Goal: Task Accomplishment & Management: Manage account settings

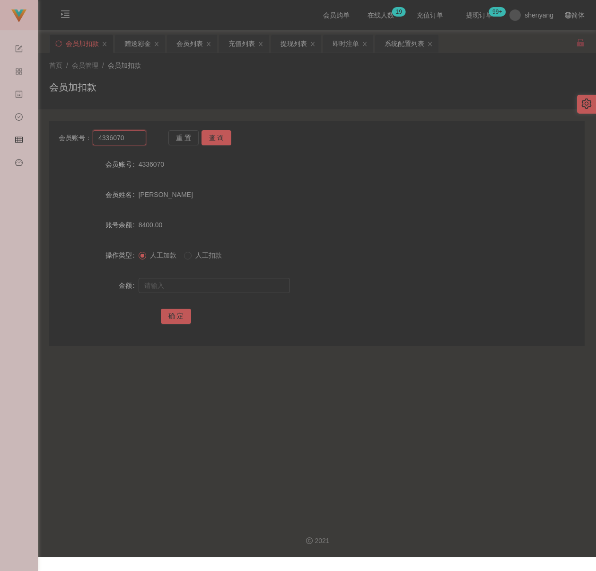
click at [132, 134] on input "4336070" at bounding box center [119, 137] width 53 height 15
paste input "tecksern"
type input "tecksern"
click at [215, 132] on button "查 询" at bounding box center [217, 137] width 30 height 15
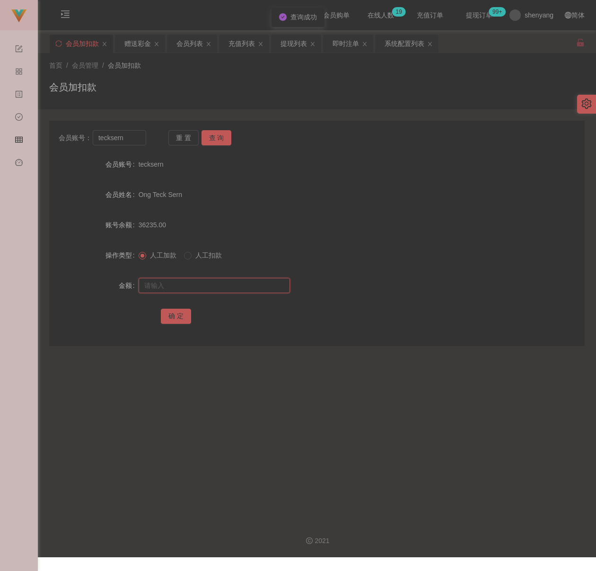
click at [212, 286] on input "text" at bounding box center [214, 285] width 151 height 15
drag, startPoint x: 240, startPoint y: 284, endPoint x: 232, endPoint y: 290, distance: 10.1
click at [240, 284] on input "text" at bounding box center [214, 285] width 151 height 15
paste input "10000"
type input "10000"
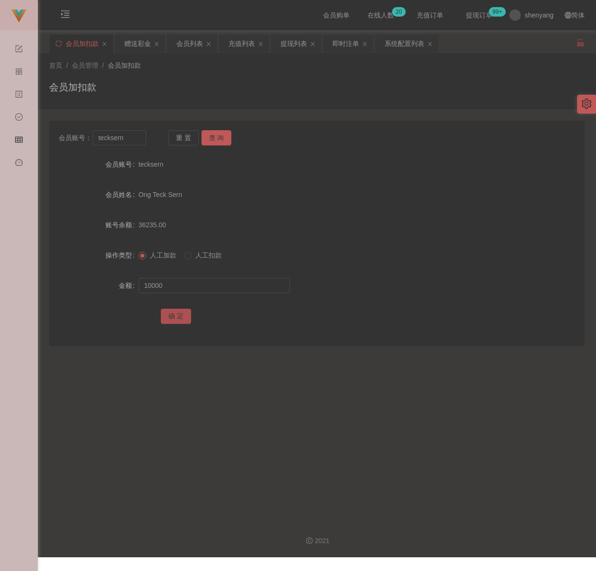
click at [178, 318] on button "确 定" at bounding box center [176, 316] width 30 height 15
click at [186, 37] on div "会员列表" at bounding box center [190, 44] width 26 height 18
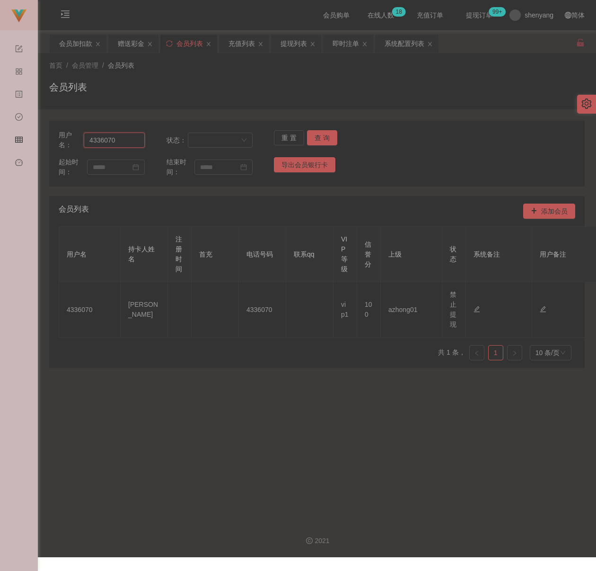
click at [125, 141] on input "4336070" at bounding box center [114, 139] width 61 height 15
paste input "tecksern"
type input "tecksern"
click at [324, 135] on button "查 询" at bounding box center [322, 137] width 30 height 15
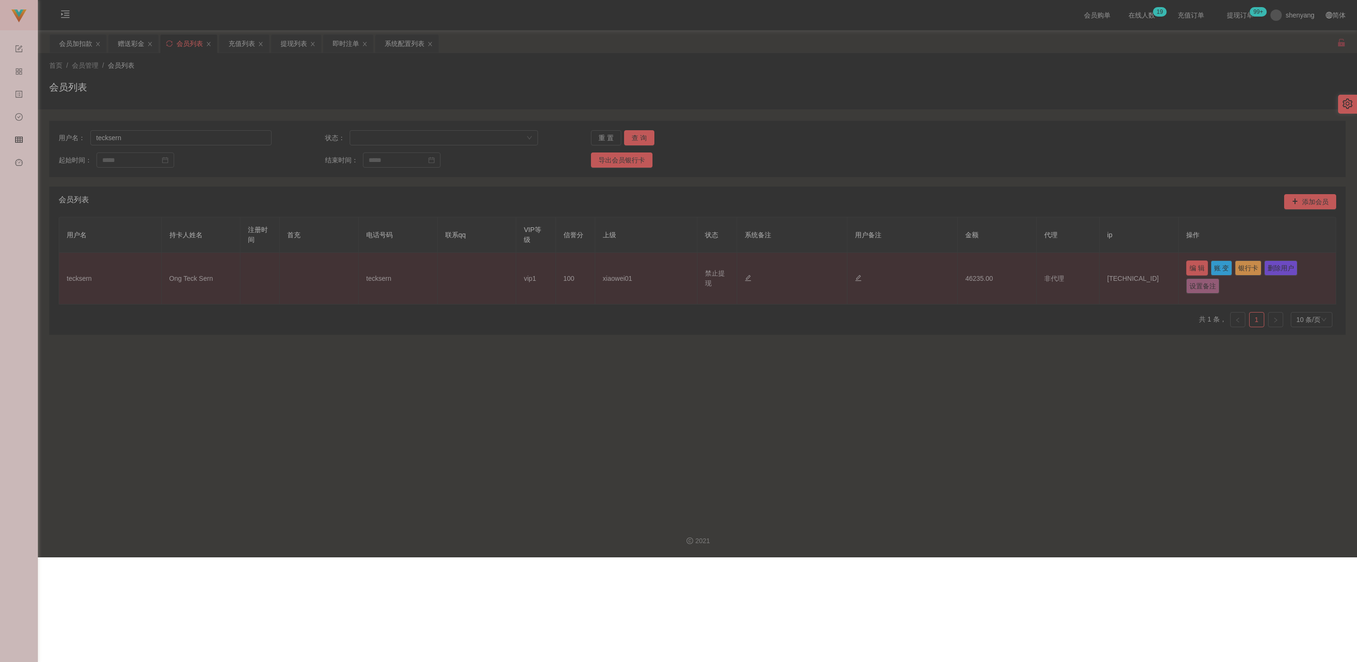
click at [596, 270] on button "编 辑" at bounding box center [1197, 267] width 22 height 15
type input "tecksern"
type input "Ong Teck Sern"
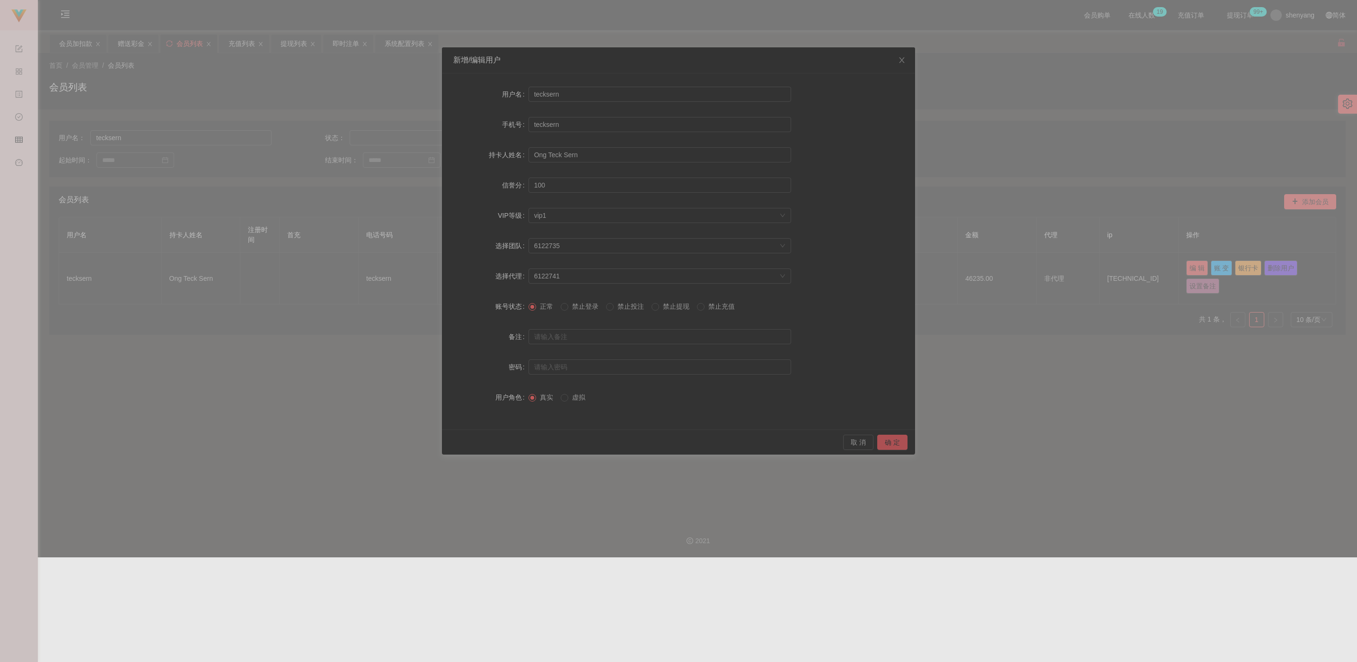
click at [596, 443] on button "确 定" at bounding box center [892, 441] width 30 height 15
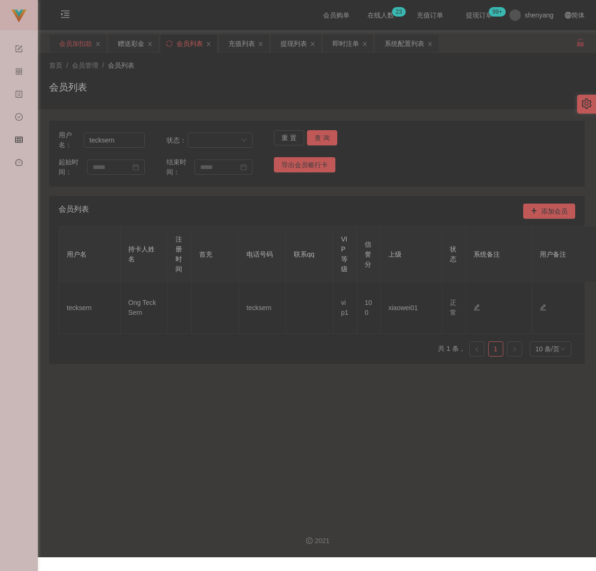
click at [71, 47] on div "会员加扣款" at bounding box center [75, 44] width 33 height 18
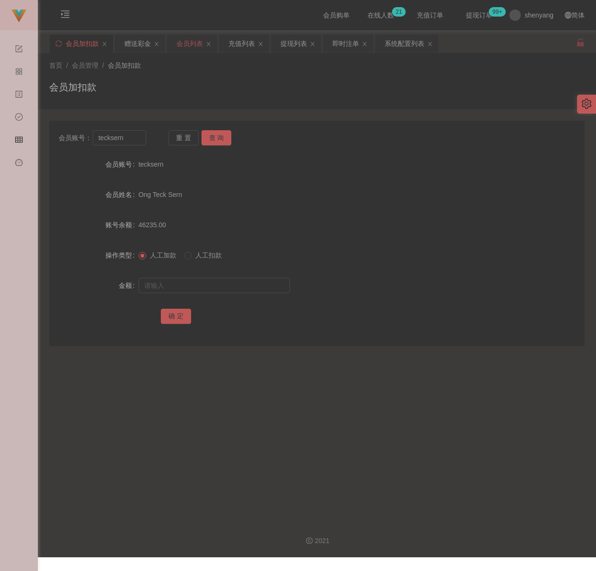
click at [194, 41] on div "会员列表" at bounding box center [190, 44] width 26 height 18
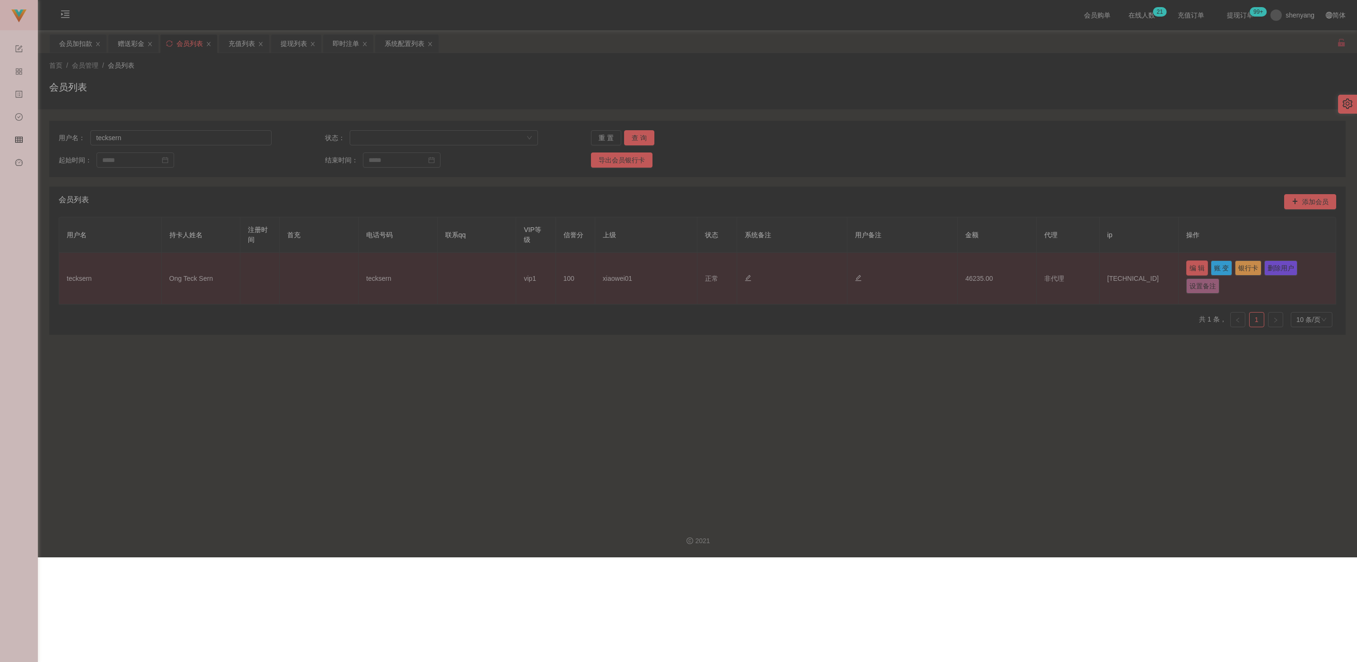
click at [596, 270] on button "编 辑" at bounding box center [1197, 267] width 22 height 15
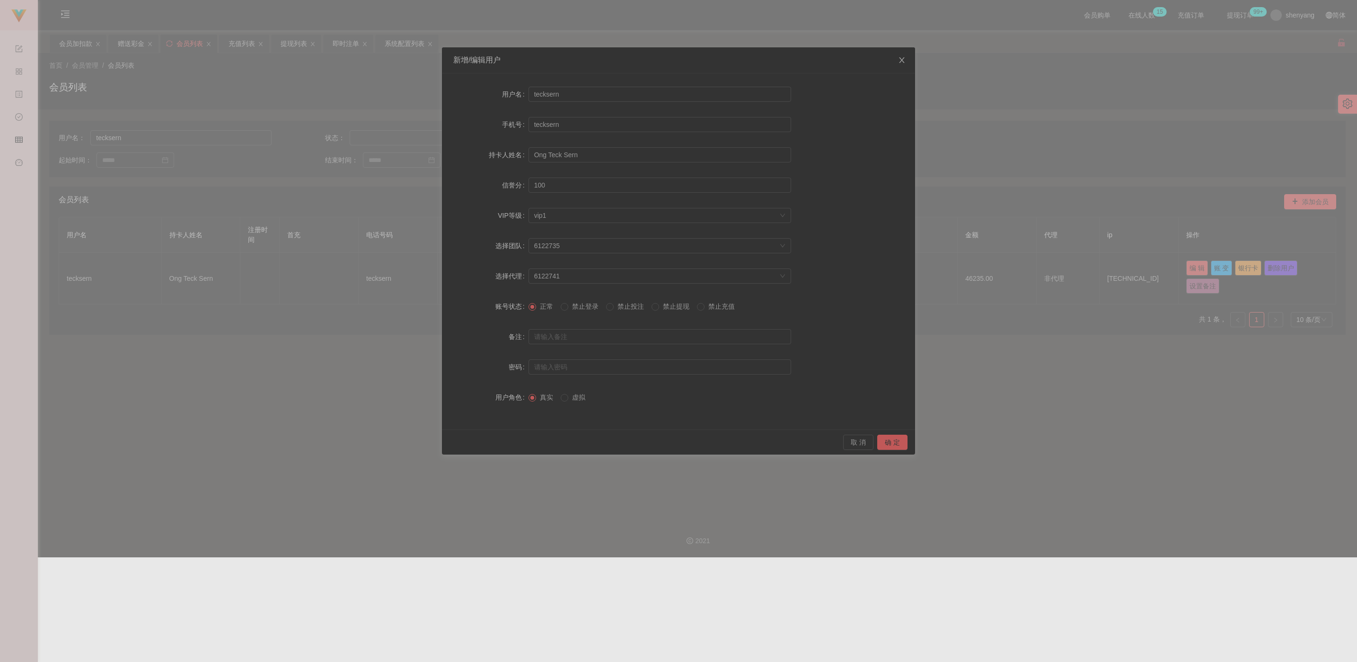
click at [596, 57] on icon "图标: close" at bounding box center [902, 60] width 8 height 8
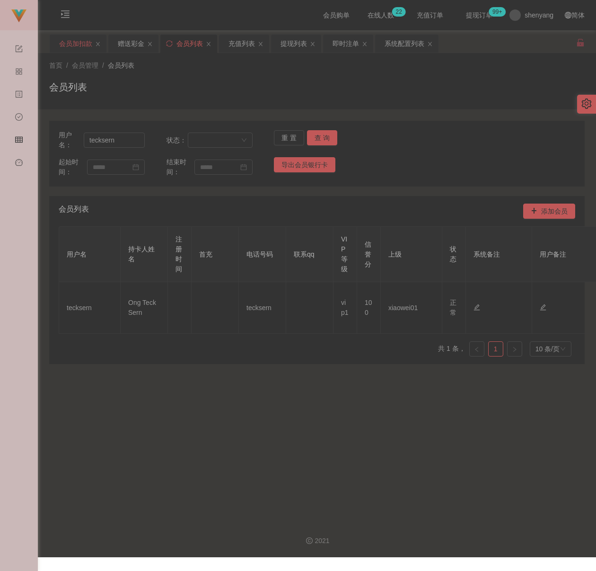
click at [79, 41] on div "会员加扣款" at bounding box center [75, 44] width 33 height 18
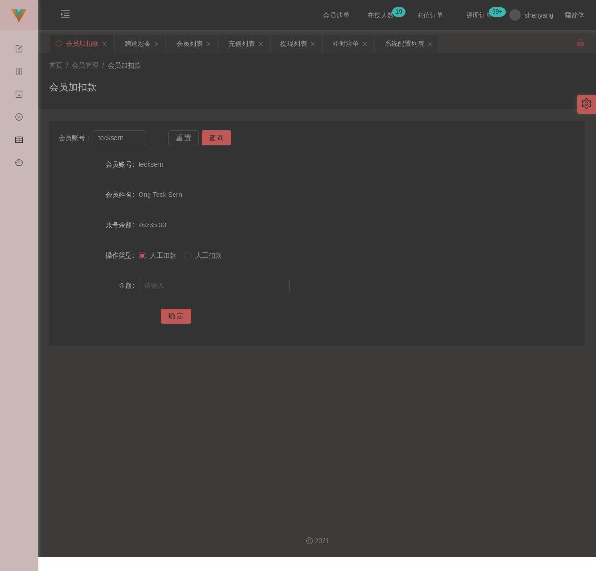
drag, startPoint x: 201, startPoint y: 79, endPoint x: 193, endPoint y: 86, distance: 9.8
click at [201, 79] on div "首页 / 会员管理 / 会员加扣款 / 会员加扣款" at bounding box center [317, 81] width 536 height 41
click at [125, 142] on input "tecksern" at bounding box center [119, 137] width 53 height 15
paste input "0174438188"
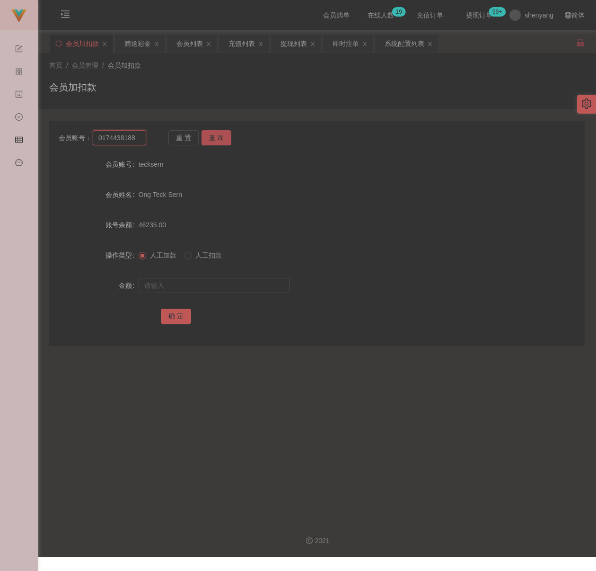
type input "0174438188"
click at [219, 137] on button "查 询" at bounding box center [217, 137] width 30 height 15
drag, startPoint x: 199, startPoint y: 285, endPoint x: 206, endPoint y: 286, distance: 7.1
click at [199, 285] on input "text" at bounding box center [214, 285] width 151 height 15
click at [237, 287] on input "text" at bounding box center [214, 285] width 151 height 15
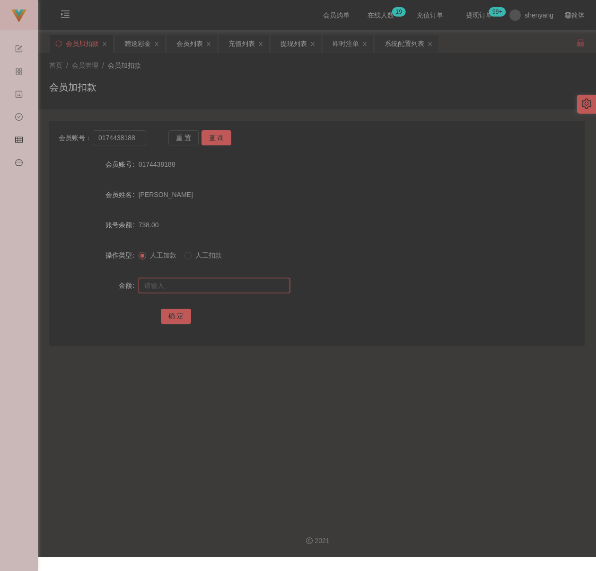
paste input "2000"
type input "2000"
click at [175, 314] on button "确 定" at bounding box center [176, 316] width 30 height 15
click at [279, 76] on div "首页 / 会员管理 / 会员加扣款 / 会员加扣款" at bounding box center [317, 81] width 536 height 41
click at [141, 135] on input "0174438188" at bounding box center [119, 137] width 53 height 15
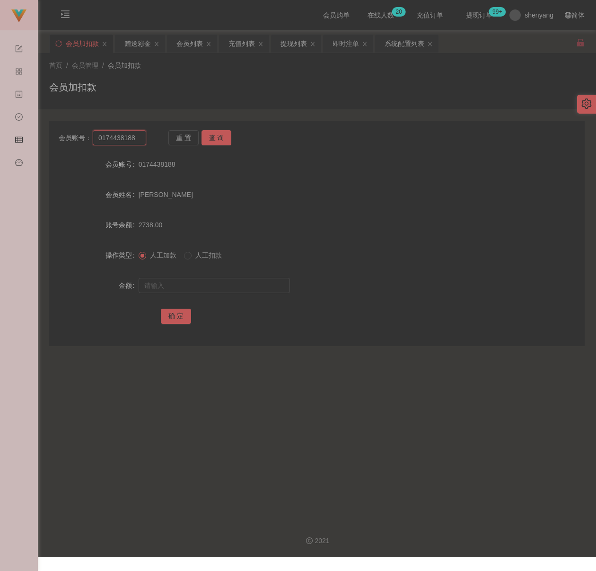
click at [141, 135] on input "0174438188" at bounding box center [119, 137] width 53 height 15
paste input "100057473870"
type input "100057473870"
click at [212, 137] on button "查 询" at bounding box center [217, 137] width 30 height 15
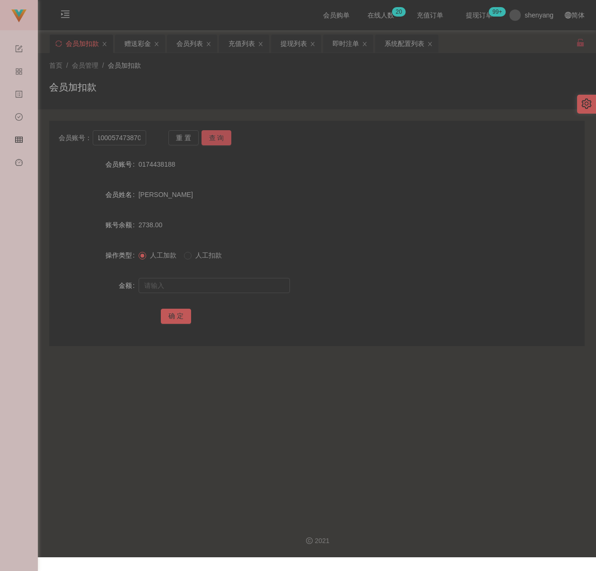
scroll to position [0, 0]
click at [216, 284] on input "text" at bounding box center [214, 285] width 151 height 15
click at [247, 284] on input "text" at bounding box center [214, 285] width 151 height 15
paste input "350"
type input "350"
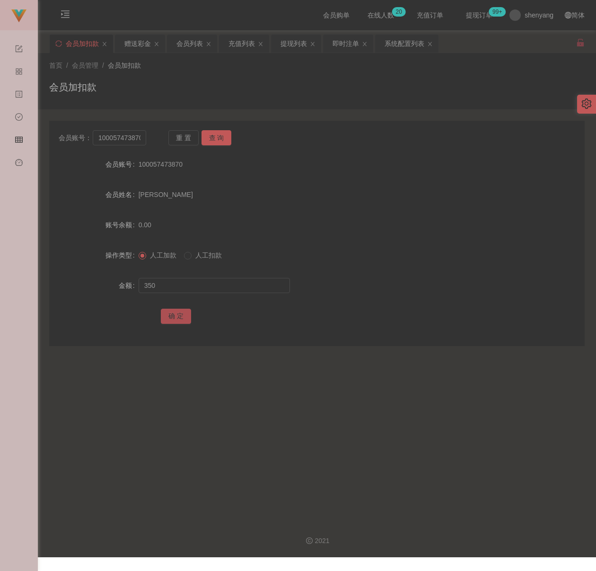
click at [164, 310] on button "确 定" at bounding box center [176, 316] width 30 height 15
click at [191, 73] on div "首页 / 会员管理 / 会员加扣款 / 会员加扣款" at bounding box center [317, 81] width 536 height 41
click at [143, 144] on input "100057473870" at bounding box center [119, 137] width 53 height 15
paste input "35"
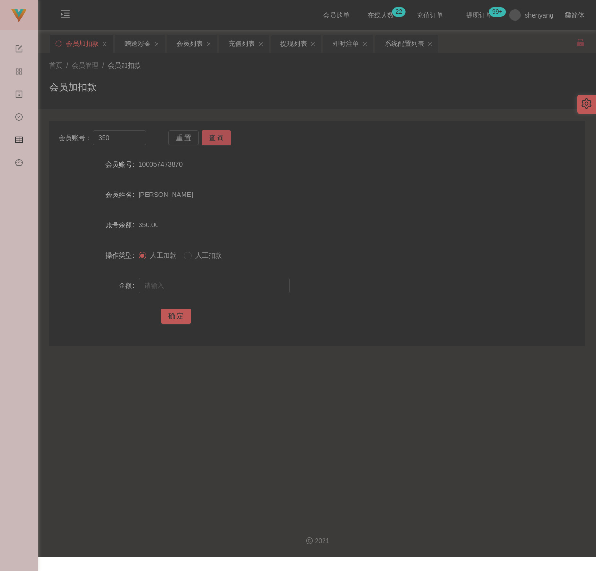
click at [211, 139] on button "查 询" at bounding box center [217, 137] width 30 height 15
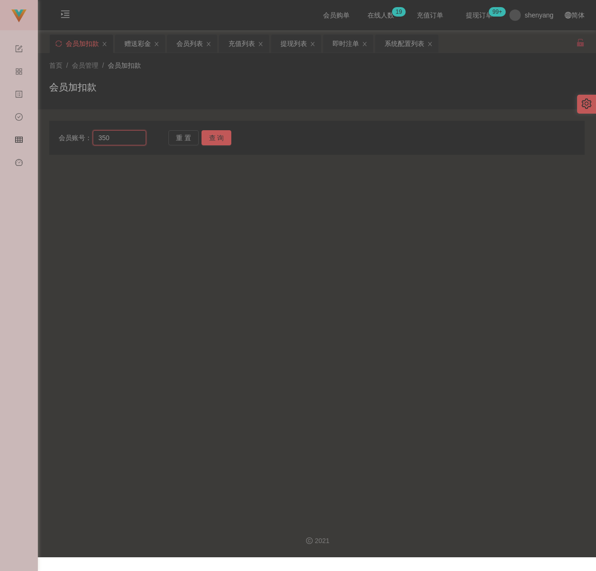
click at [123, 140] on input "350" at bounding box center [119, 137] width 53 height 15
paste input "qq123"
type input "qq123"
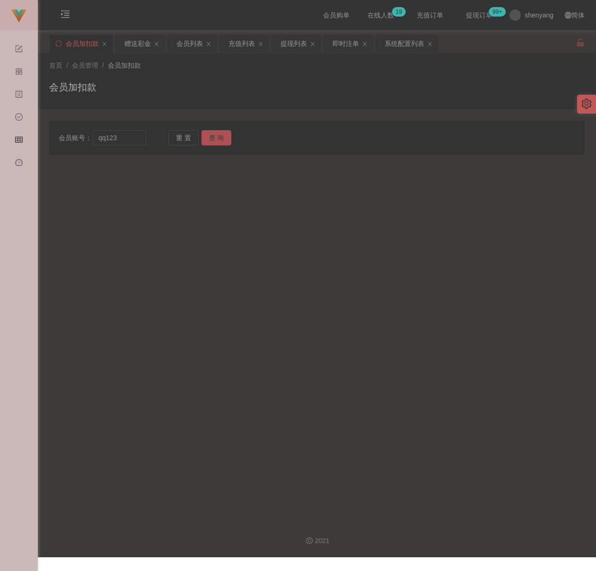
click at [221, 134] on button "查 询" at bounding box center [217, 137] width 30 height 15
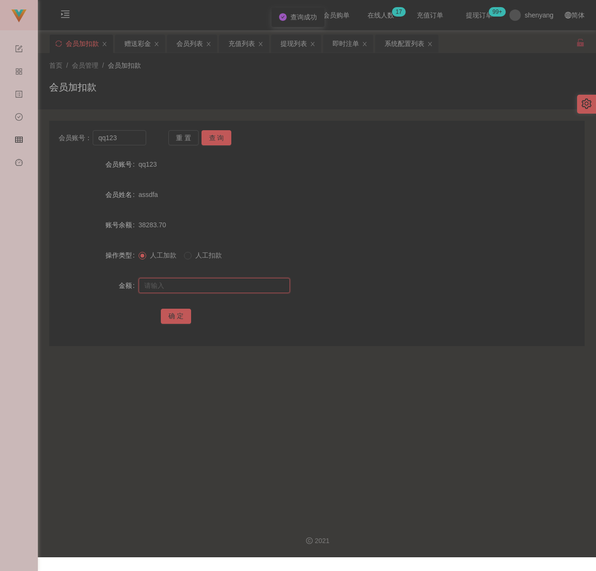
click at [201, 287] on input "text" at bounding box center [214, 285] width 151 height 15
type input "500"
click at [185, 317] on button "确 定" at bounding box center [176, 316] width 30 height 15
click at [132, 134] on input "qq123" at bounding box center [119, 137] width 53 height 15
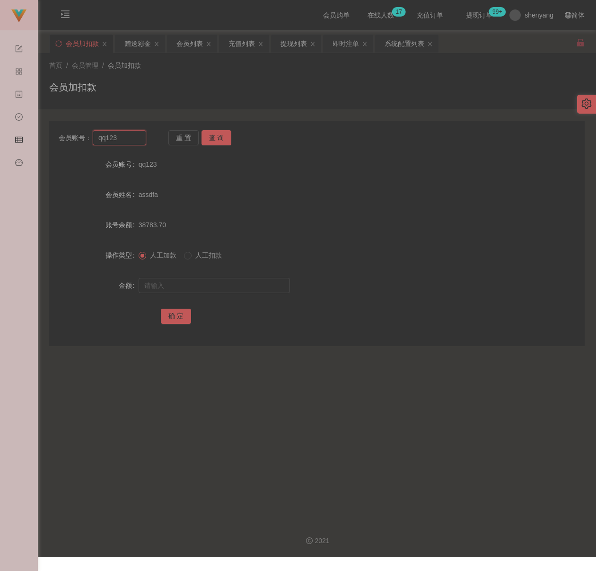
paste input "Apple9899"
type input "Apple9899"
click at [211, 135] on button "查 询" at bounding box center [217, 137] width 30 height 15
click at [211, 283] on input "text" at bounding box center [214, 285] width 151 height 15
click at [260, 290] on input "text" at bounding box center [214, 285] width 151 height 15
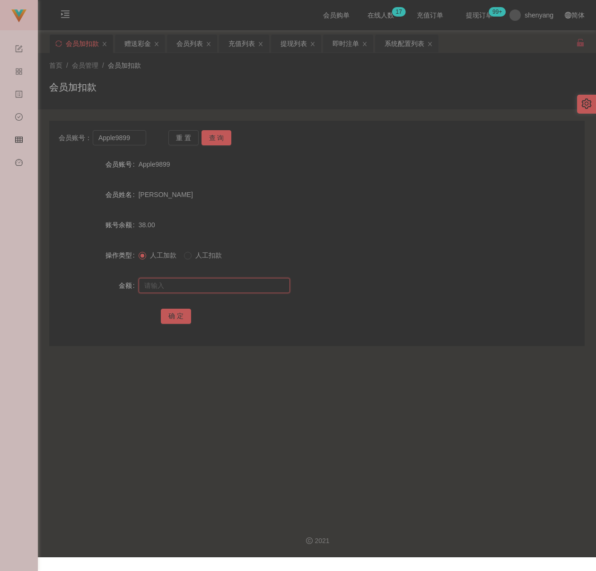
paste input "500"
type input "500"
drag, startPoint x: 168, startPoint y: 314, endPoint x: 348, endPoint y: 336, distance: 182.0
click at [169, 313] on button "确 定" at bounding box center [176, 316] width 30 height 15
click at [138, 139] on input "Apple9899" at bounding box center [119, 137] width 53 height 15
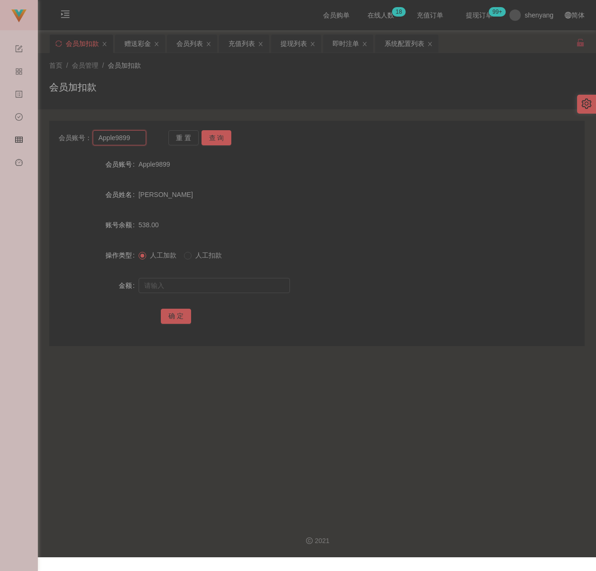
click at [138, 139] on input "Apple9899" at bounding box center [119, 137] width 53 height 15
paste input "Jeffrey888"
type input "Jeffrey888"
click at [223, 138] on button "查 询" at bounding box center [217, 137] width 30 height 15
drag, startPoint x: 194, startPoint y: 286, endPoint x: 250, endPoint y: 300, distance: 58.4
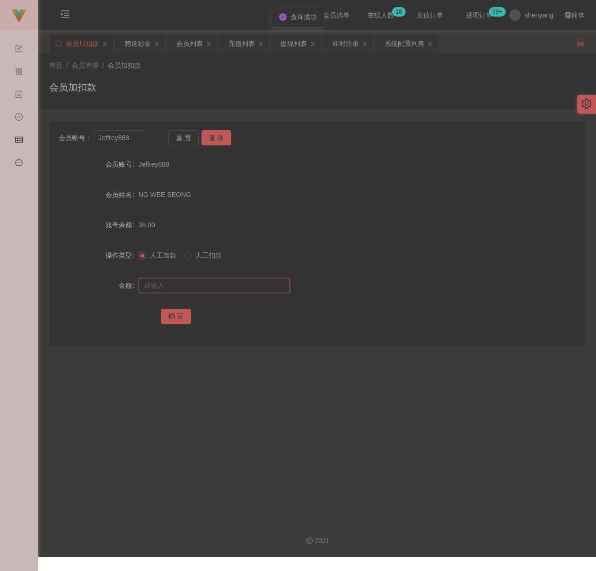
click at [194, 286] on input "text" at bounding box center [214, 285] width 151 height 15
click at [206, 286] on input "text" at bounding box center [214, 285] width 151 height 15
paste input "500"
type input "500"
drag, startPoint x: 172, startPoint y: 314, endPoint x: 240, endPoint y: 324, distance: 68.5
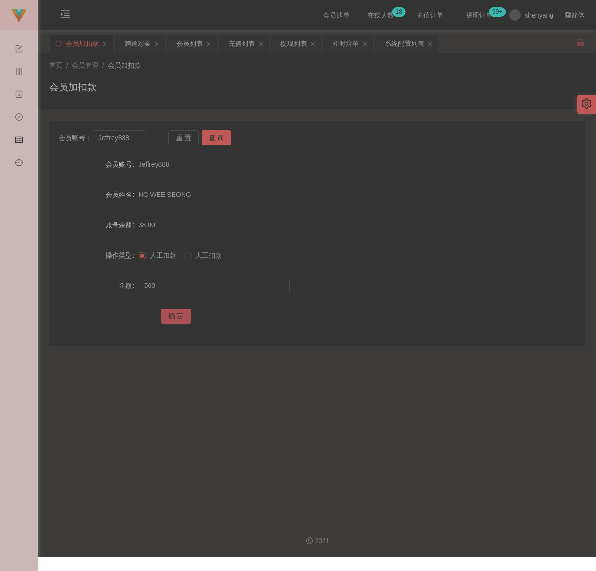
click at [172, 314] on button "确 定" at bounding box center [176, 316] width 30 height 15
click at [192, 47] on div "会员列表" at bounding box center [190, 44] width 26 height 18
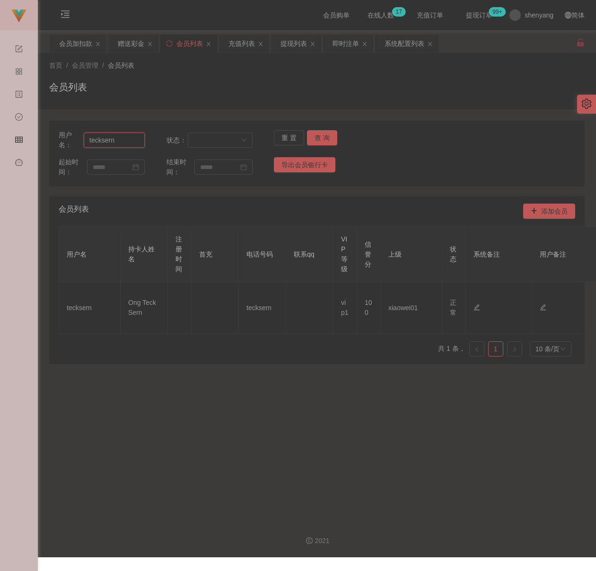
click at [126, 140] on input "tecksern" at bounding box center [114, 139] width 61 height 15
paste input "Apple9899"
type input "Apple9899"
click at [319, 138] on button "查 询" at bounding box center [322, 137] width 30 height 15
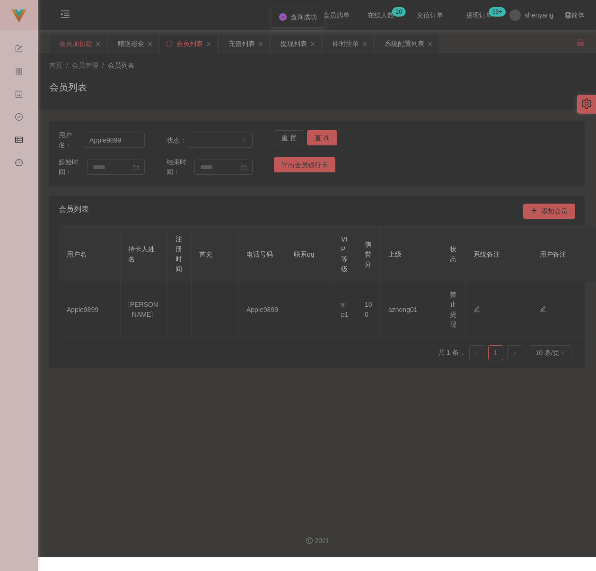
click at [77, 44] on div "会员加扣款" at bounding box center [75, 44] width 33 height 18
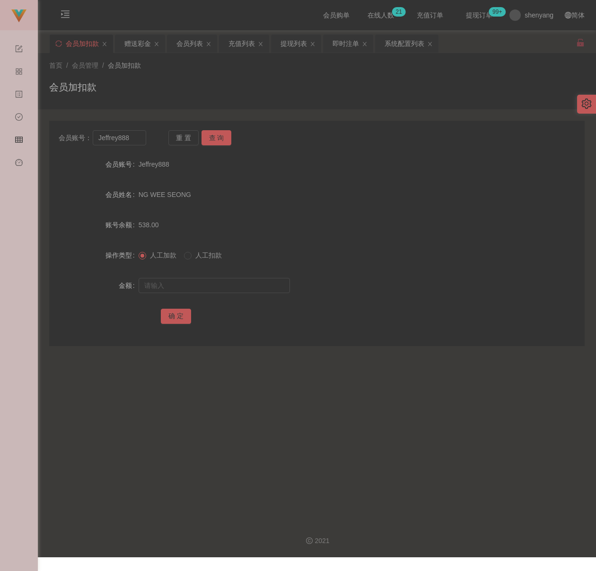
click at [212, 73] on div "首页 / 会员管理 / 会员加扣款 / 会员加扣款" at bounding box center [317, 81] width 536 height 41
click at [138, 140] on input "Jeffrey888" at bounding box center [119, 137] width 53 height 15
paste input "100057473870"
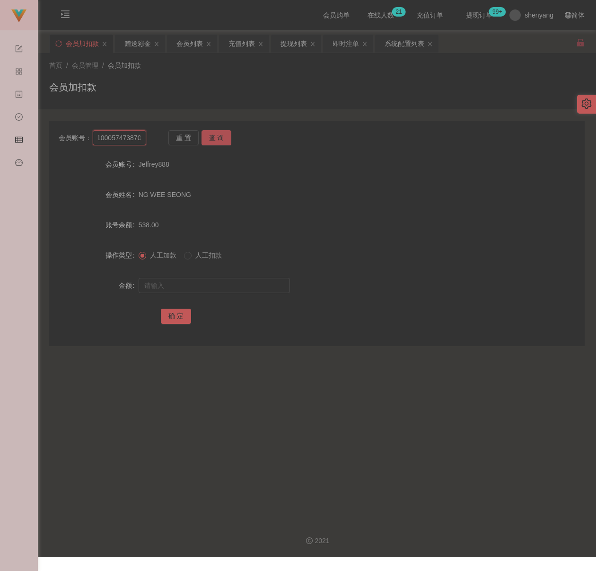
type input "100057473870"
click at [215, 136] on button "查 询" at bounding box center [217, 137] width 30 height 15
click at [244, 282] on input "text" at bounding box center [214, 285] width 151 height 15
drag, startPoint x: 254, startPoint y: 286, endPoint x: 248, endPoint y: 286, distance: 5.7
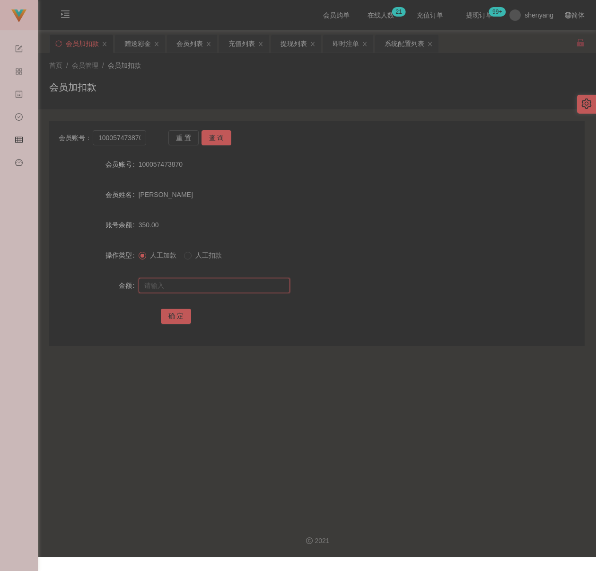
click at [254, 286] on input "text" at bounding box center [214, 285] width 151 height 15
paste input "500"
type input "500"
click at [182, 312] on button "确 定" at bounding box center [176, 316] width 30 height 15
drag, startPoint x: 299, startPoint y: 86, endPoint x: 274, endPoint y: 85, distance: 24.1
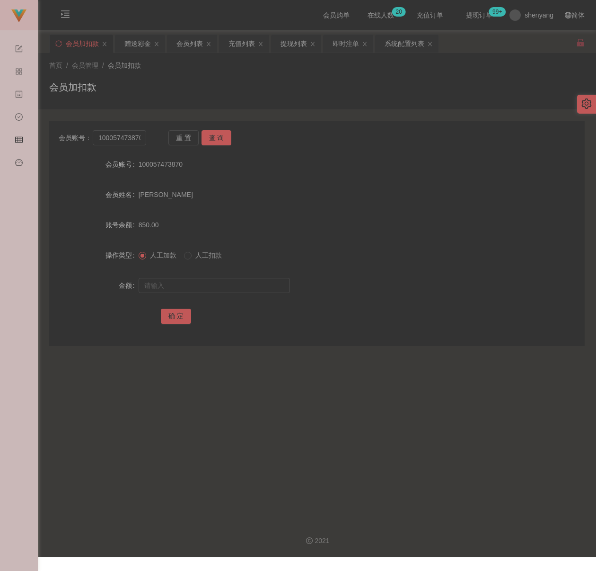
click at [299, 86] on div "会员加扣款" at bounding box center [317, 91] width 536 height 22
click at [125, 136] on input "100057473870" at bounding box center [119, 137] width 53 height 15
paste input "Y2k"
type input "Y2k"
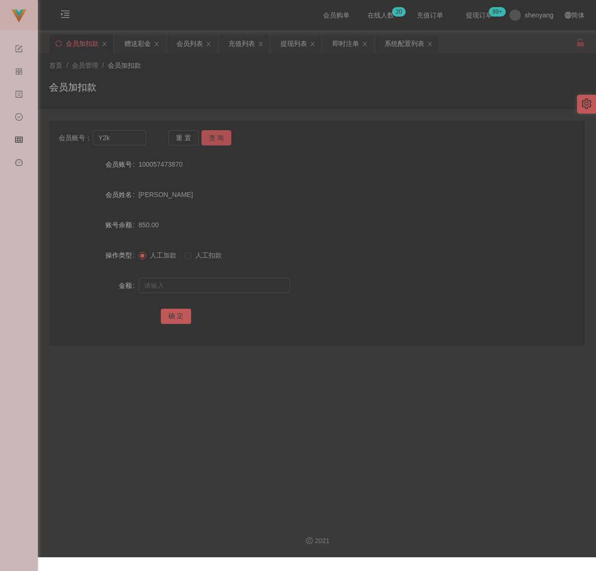
click at [216, 138] on button "查 询" at bounding box center [217, 137] width 30 height 15
click at [212, 280] on input "text" at bounding box center [214, 285] width 151 height 15
click at [202, 285] on input "text" at bounding box center [214, 285] width 151 height 15
paste input "500"
type input "500"
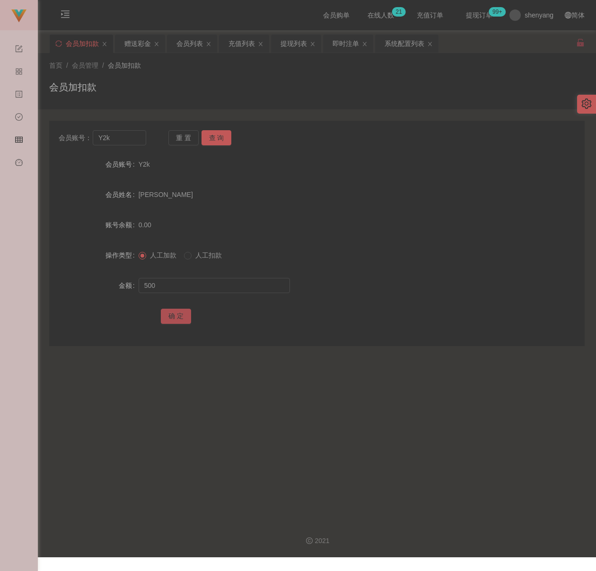
drag, startPoint x: 172, startPoint y: 314, endPoint x: 182, endPoint y: 314, distance: 10.4
click at [172, 314] on button "确 定" at bounding box center [176, 316] width 30 height 15
click at [124, 143] on input "Y2k" at bounding box center [119, 137] width 53 height 15
paste input "farrarisee"
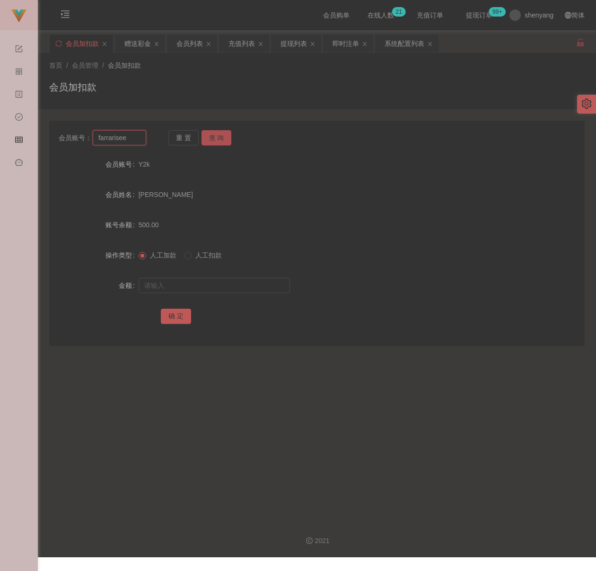
type input "farrarisee"
click at [226, 139] on button "查 询" at bounding box center [217, 137] width 30 height 15
click at [212, 289] on input "text" at bounding box center [214, 285] width 151 height 15
click at [187, 282] on input "text" at bounding box center [214, 285] width 151 height 15
paste input "500"
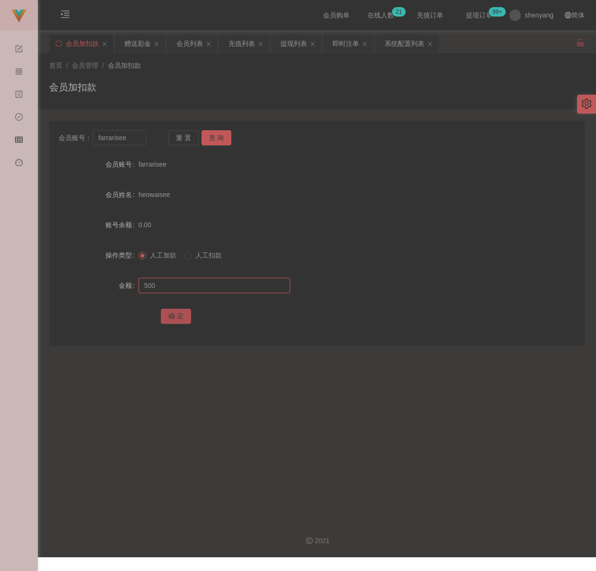
type input "500"
click at [173, 315] on button "确 定" at bounding box center [176, 316] width 30 height 15
click at [198, 38] on div "会员列表" at bounding box center [190, 44] width 26 height 18
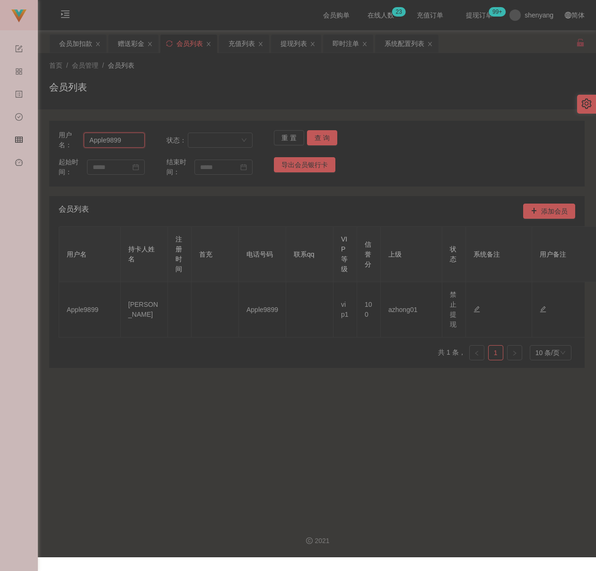
click at [129, 142] on input "Apple9899" at bounding box center [114, 139] width 61 height 15
paste input "100057473870"
type input "100057473870"
click at [318, 133] on button "查 询" at bounding box center [322, 137] width 30 height 15
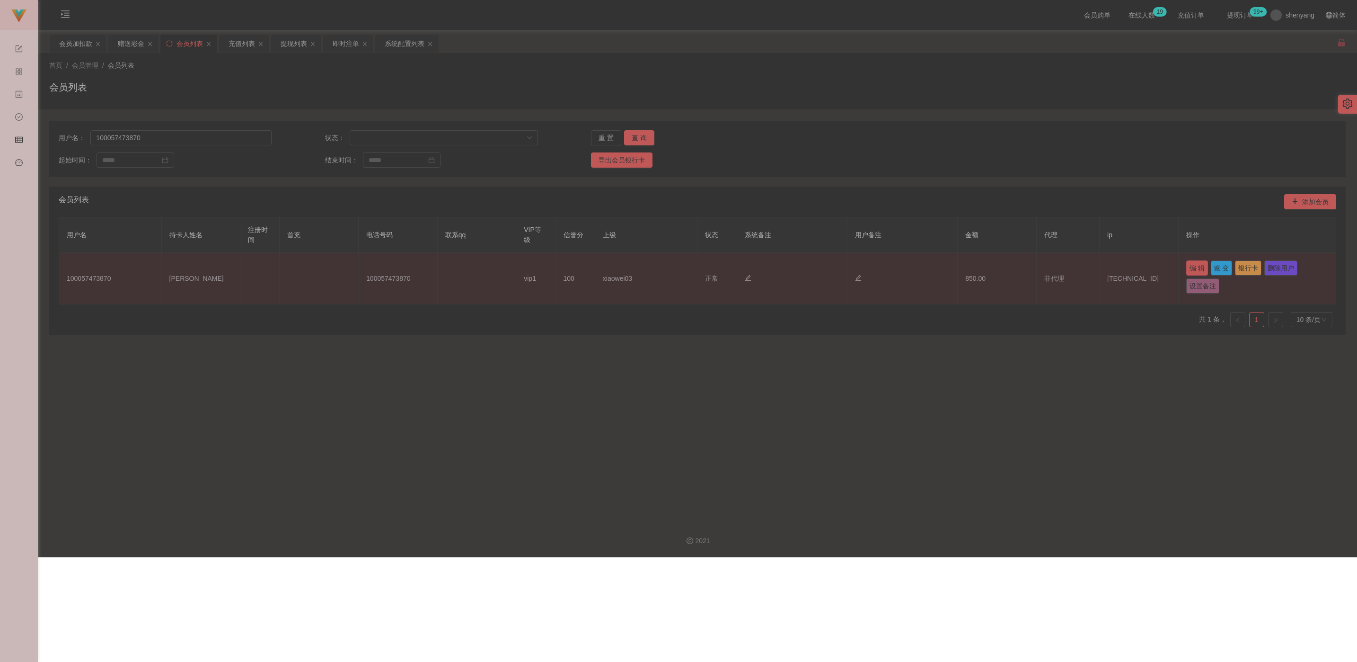
click at [596, 265] on button "编 辑" at bounding box center [1197, 267] width 22 height 15
type input "100057473870"
type input "[PERSON_NAME]"
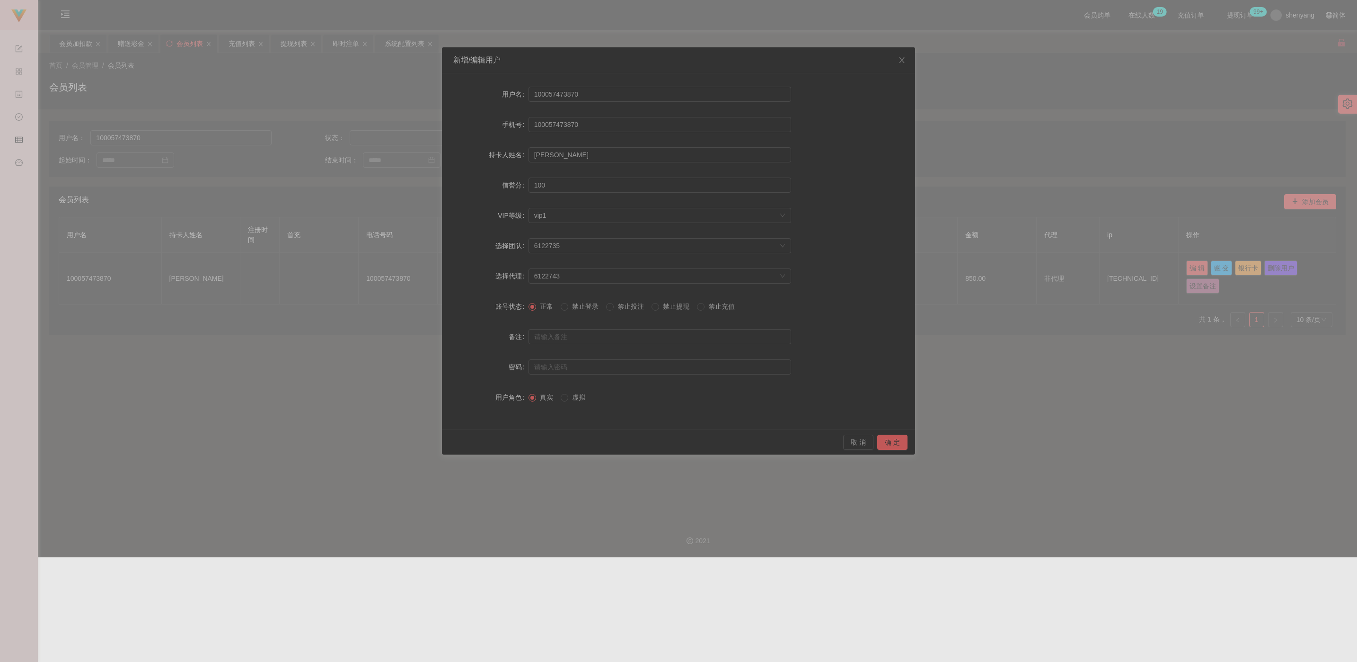
click at [596, 307] on span "禁止提现" at bounding box center [676, 306] width 34 height 8
click at [596, 445] on button "确 定" at bounding box center [892, 441] width 30 height 15
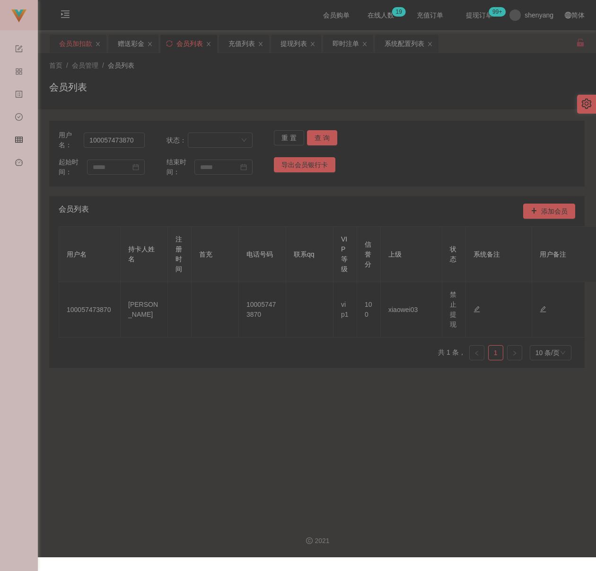
click at [60, 43] on div "会员加扣款" at bounding box center [75, 44] width 33 height 18
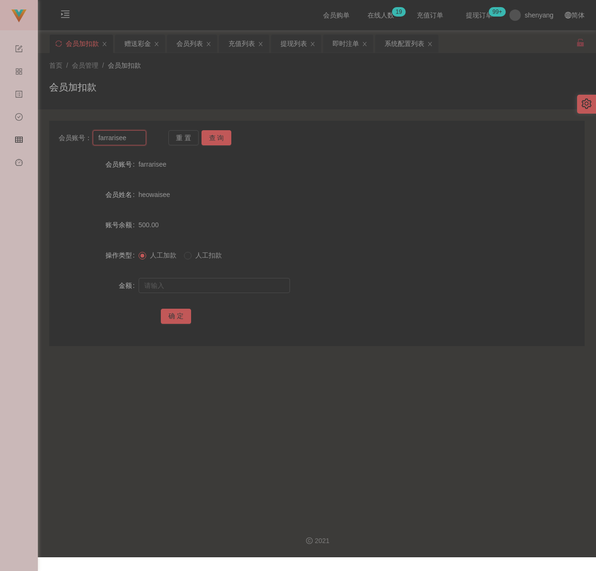
click at [136, 141] on input "farrarisee" at bounding box center [119, 137] width 53 height 15
paste input "Celinekock"
type input "Celinekock"
click at [213, 137] on button "查 询" at bounding box center [217, 137] width 30 height 15
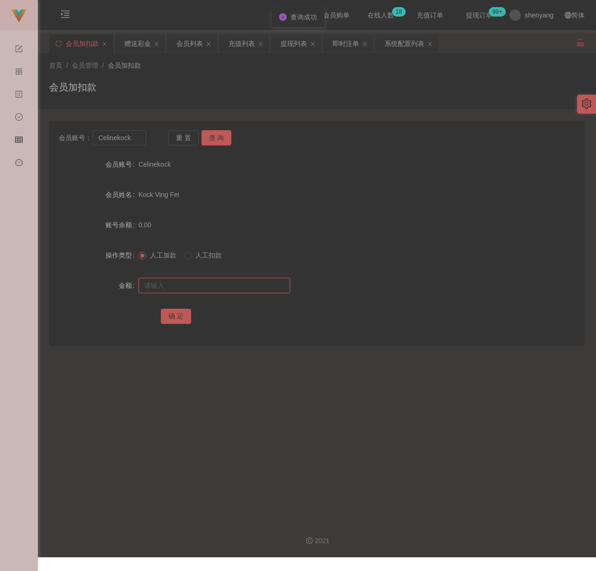
click at [218, 284] on input "text" at bounding box center [214, 285] width 151 height 15
click at [250, 284] on input "text" at bounding box center [214, 285] width 151 height 15
paste input "500"
type input "500"
drag, startPoint x: 169, startPoint y: 316, endPoint x: 179, endPoint y: 314, distance: 9.7
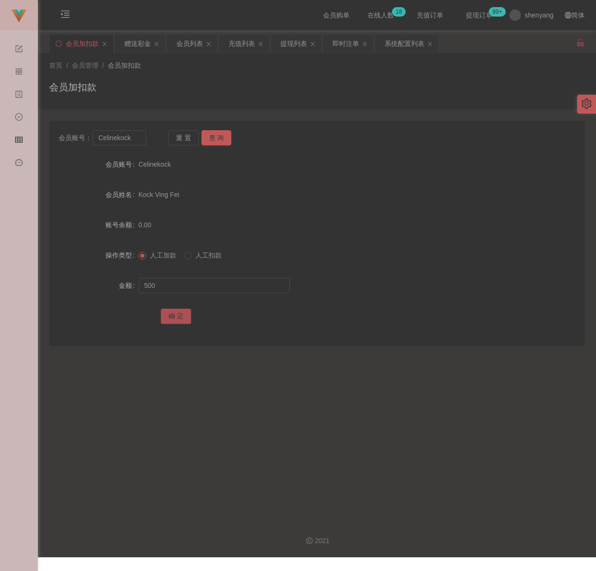
click at [169, 316] on button "确 定" at bounding box center [176, 316] width 30 height 15
drag, startPoint x: 304, startPoint y: 86, endPoint x: 300, endPoint y: 83, distance: 5.1
click at [304, 86] on div "会员加扣款" at bounding box center [317, 91] width 536 height 22
click at [193, 42] on div "会员列表" at bounding box center [190, 44] width 26 height 18
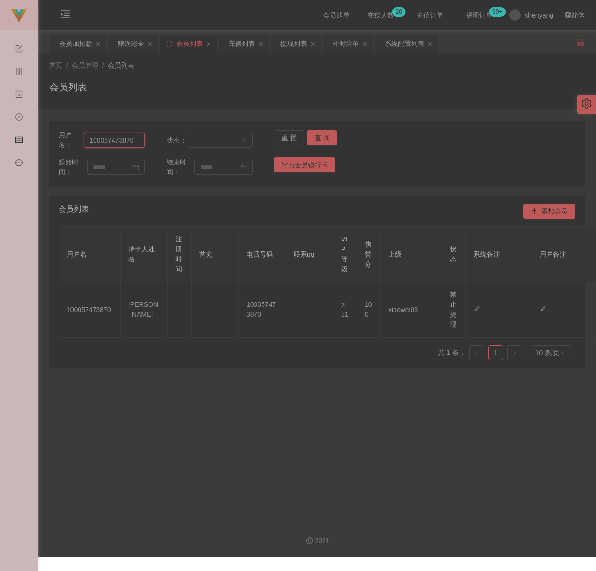
click at [140, 139] on input "100057473870" at bounding box center [114, 139] width 61 height 15
paste input "Kuangzan3027"
type input "Kuangzan3027"
click at [318, 133] on button "查 询" at bounding box center [322, 137] width 30 height 15
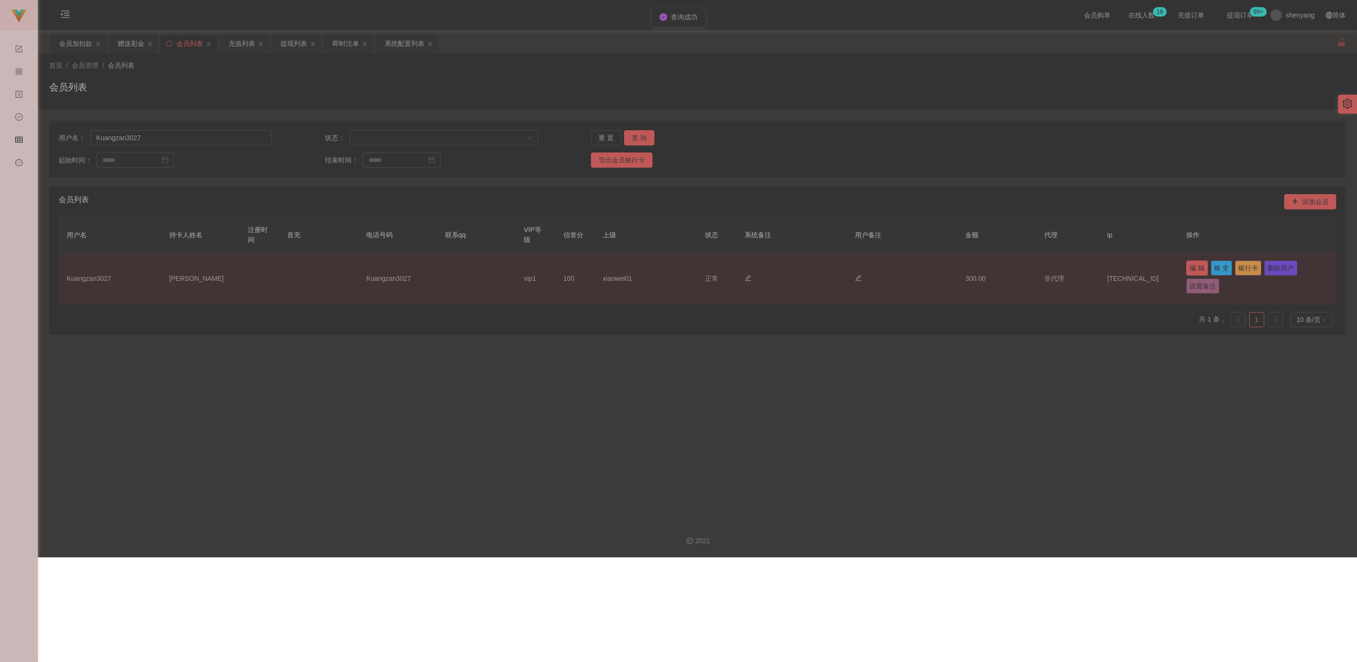
click at [596, 270] on button "编 辑" at bounding box center [1197, 267] width 22 height 15
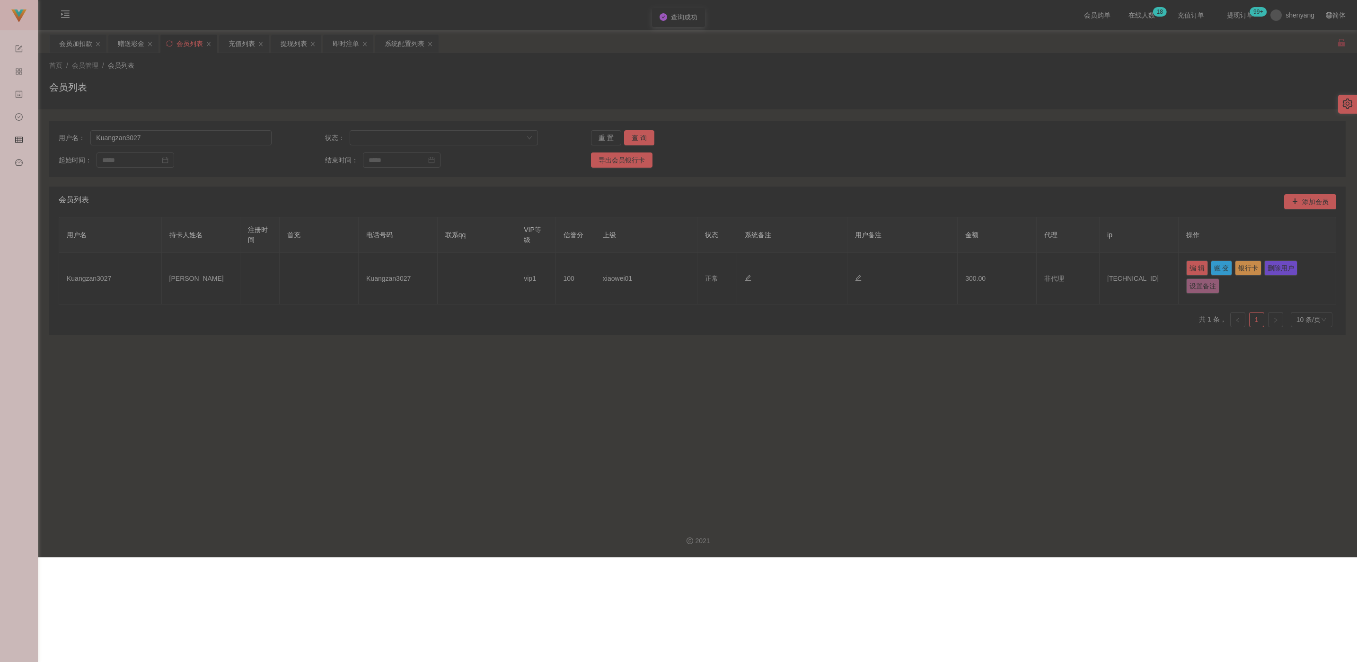
type input "Kuangzan3027"
type input "[PERSON_NAME]"
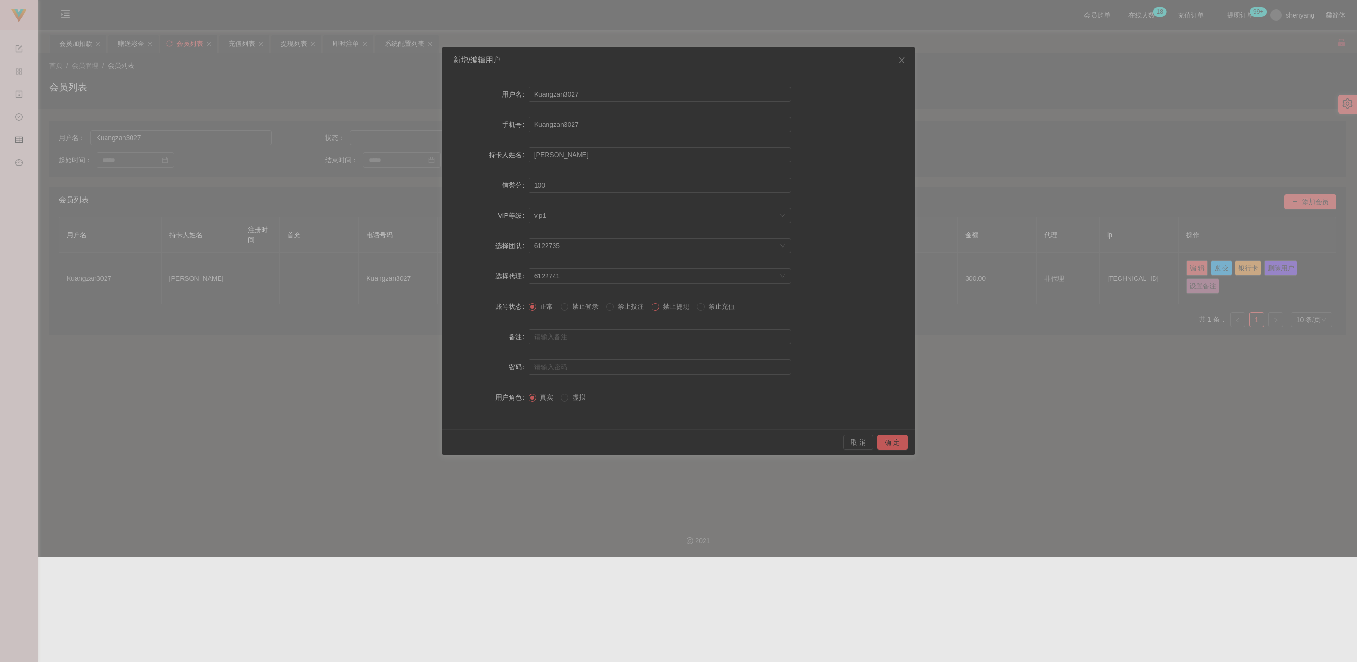
click at [596, 309] on span at bounding box center [656, 307] width 8 height 8
click at [596, 442] on button "确 定" at bounding box center [892, 441] width 30 height 15
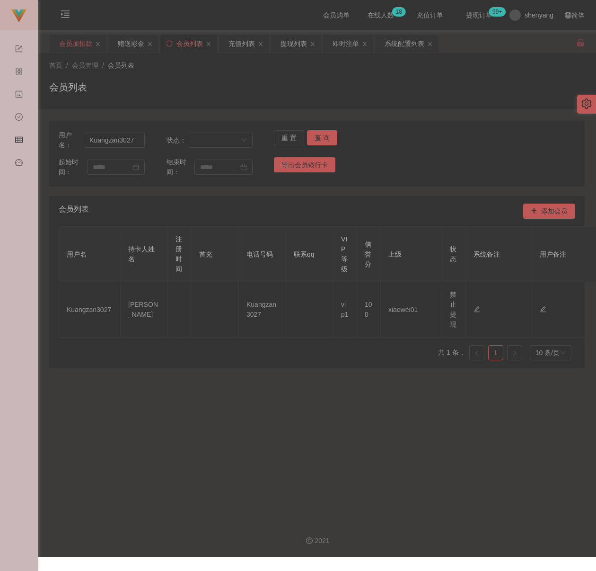
click at [87, 45] on div "会员加扣款" at bounding box center [75, 44] width 33 height 18
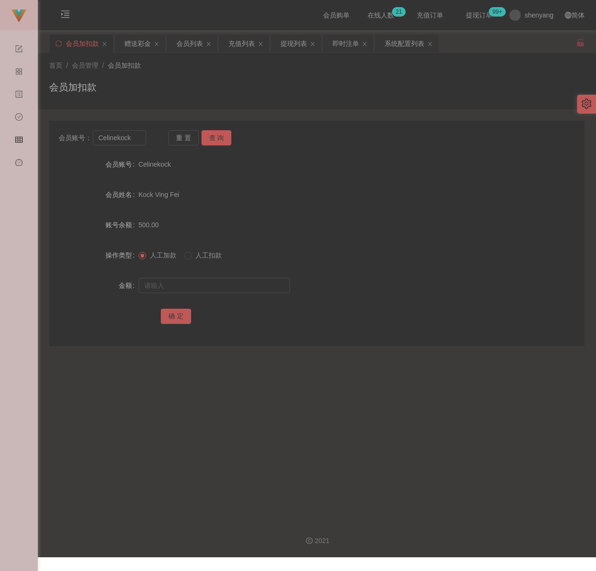
click at [134, 82] on div "会员加扣款" at bounding box center [317, 91] width 536 height 22
click at [198, 41] on div "会员列表" at bounding box center [190, 44] width 26 height 18
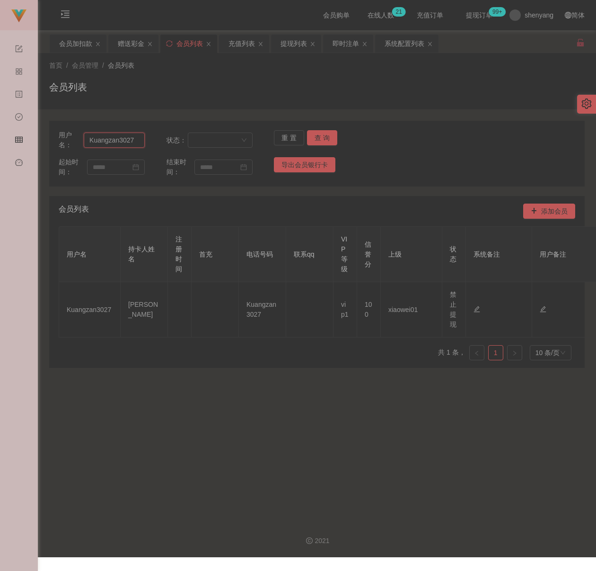
click at [131, 143] on input "Kuangzan3027" at bounding box center [114, 139] width 61 height 15
paste input "Celinekock"
type input "Celinekock"
click at [318, 133] on button "查 询" at bounding box center [322, 137] width 30 height 15
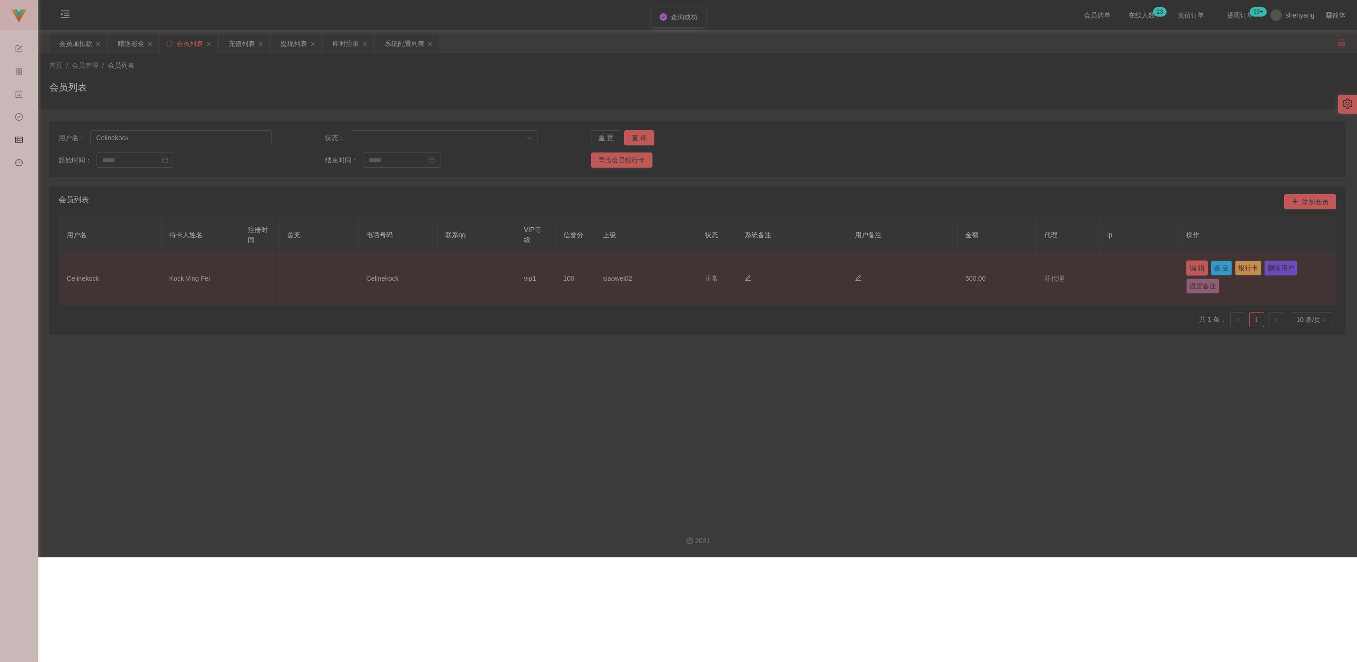
click at [596, 265] on button "编 辑" at bounding box center [1197, 267] width 22 height 15
type input "Celinekock"
type input "Kock Ving Fei"
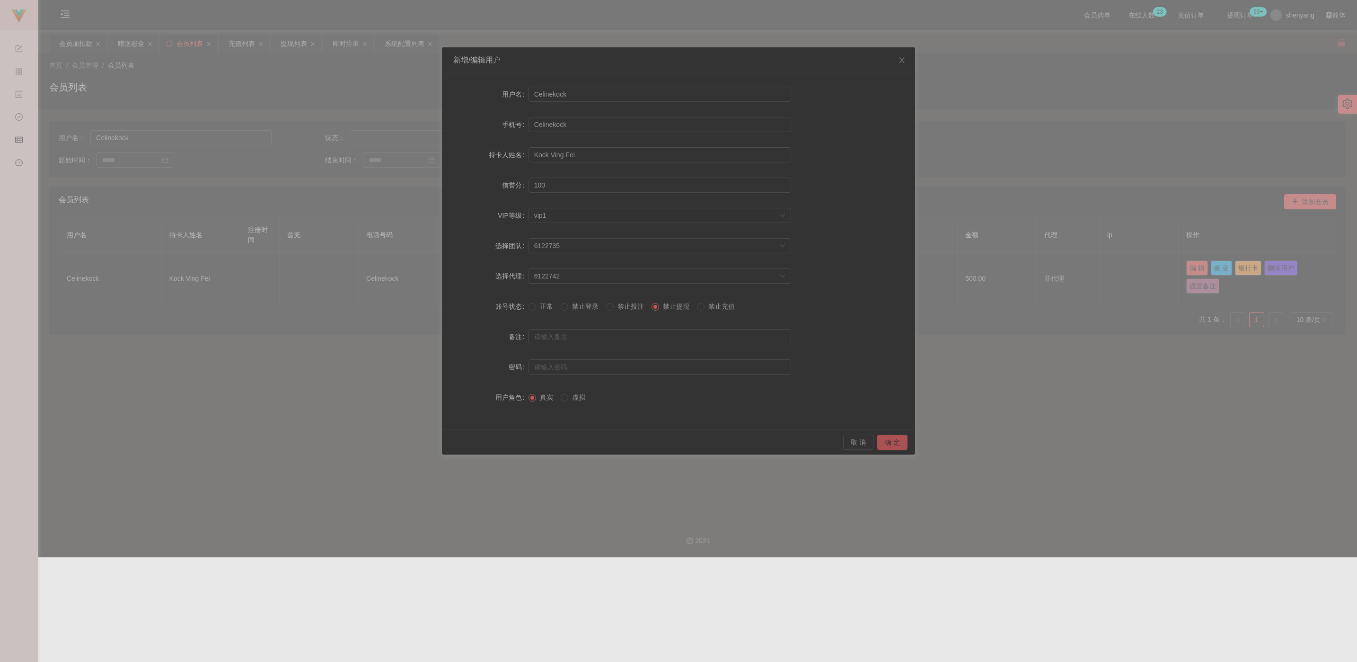
click at [596, 439] on button "确 定" at bounding box center [892, 441] width 30 height 15
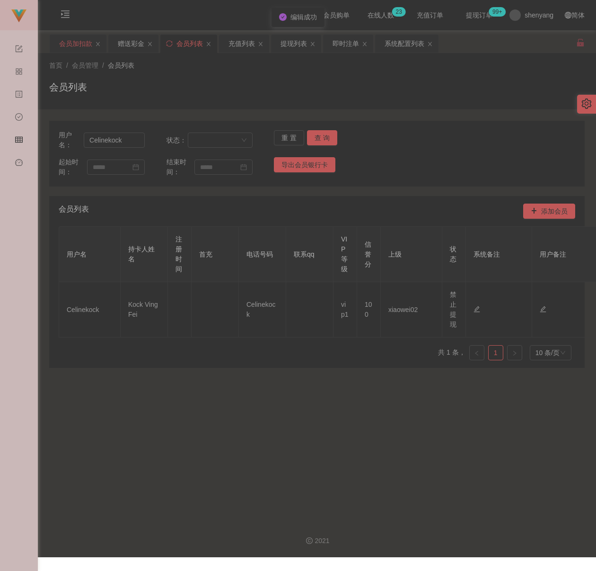
click at [78, 43] on div "会员加扣款" at bounding box center [75, 44] width 33 height 18
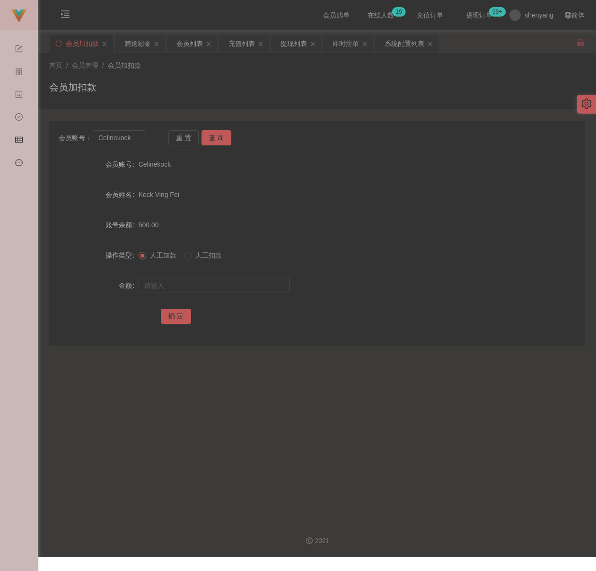
click at [236, 69] on div "首页 / 会员管理 / 会员加扣款 /" at bounding box center [317, 66] width 536 height 10
click at [141, 135] on input "Celinekock" at bounding box center [119, 137] width 53 height 15
paste input "Kuangzan3027"
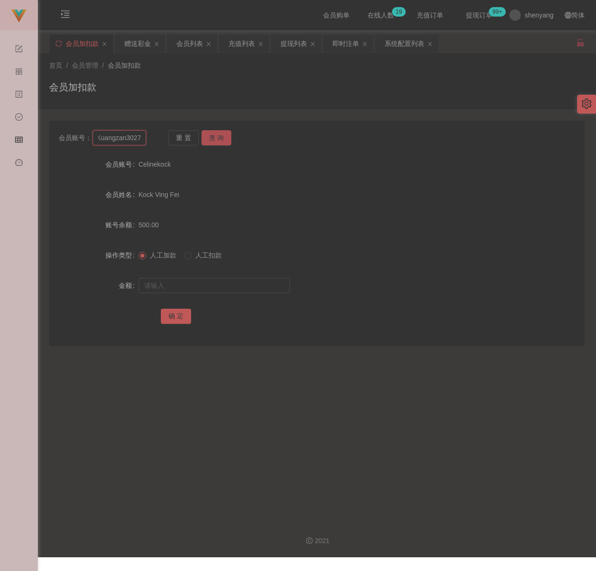
type input "Kuangzan3027"
click at [213, 138] on button "查 询" at bounding box center [217, 137] width 30 height 15
click at [230, 287] on input "text" at bounding box center [214, 285] width 151 height 15
click at [239, 290] on input "text" at bounding box center [214, 285] width 151 height 15
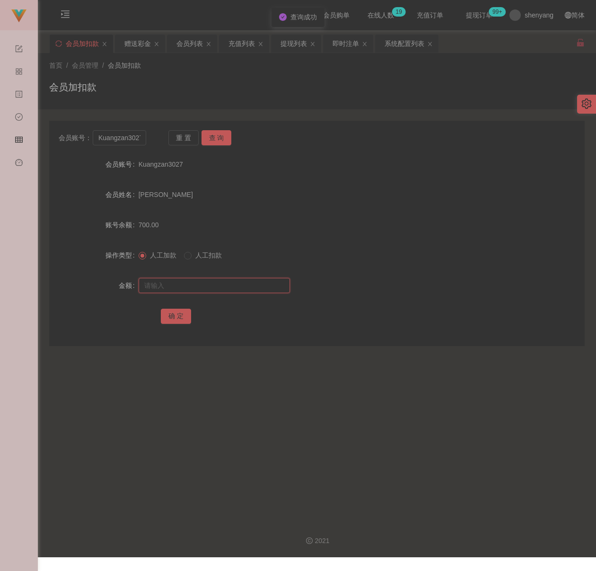
paste input "2000"
type input "2000"
click at [179, 316] on button "确 定" at bounding box center [176, 316] width 30 height 15
click at [186, 43] on div "会员列表" at bounding box center [190, 44] width 26 height 18
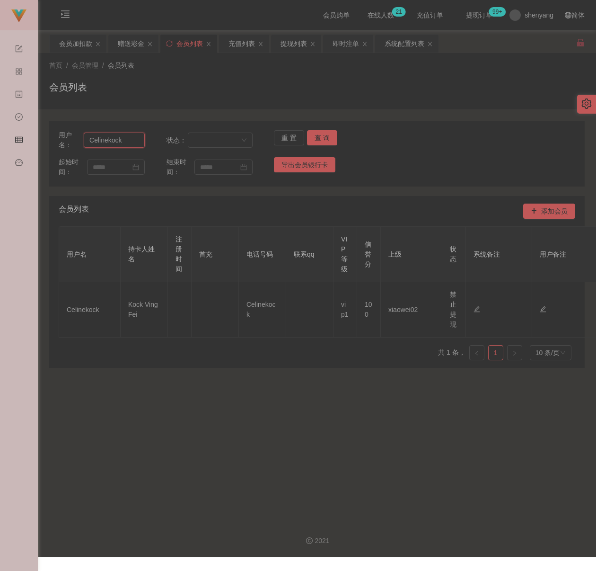
click at [132, 141] on input "Celinekock" at bounding box center [114, 139] width 61 height 15
paste input "farrarisee"
type input "farrarisee"
click at [321, 138] on button "查 询" at bounding box center [322, 137] width 30 height 15
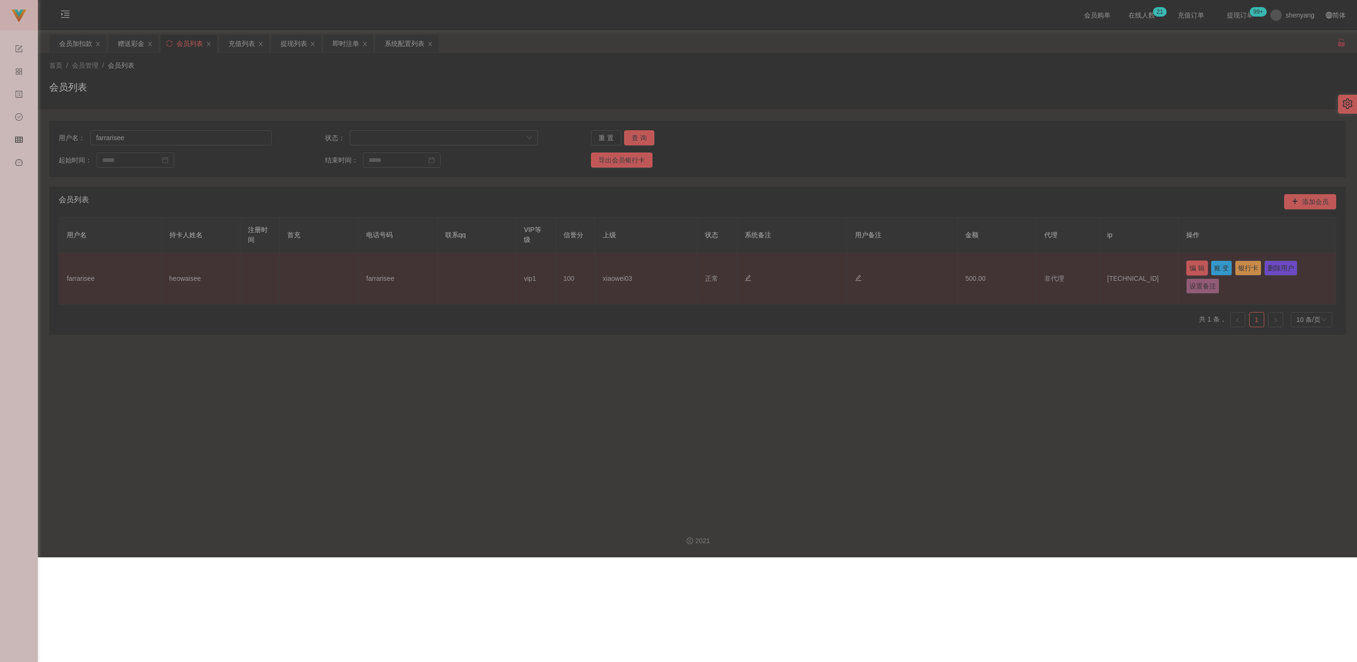
click at [596, 266] on button "编 辑" at bounding box center [1197, 267] width 22 height 15
type input "farrarisee"
type input "heowaisee"
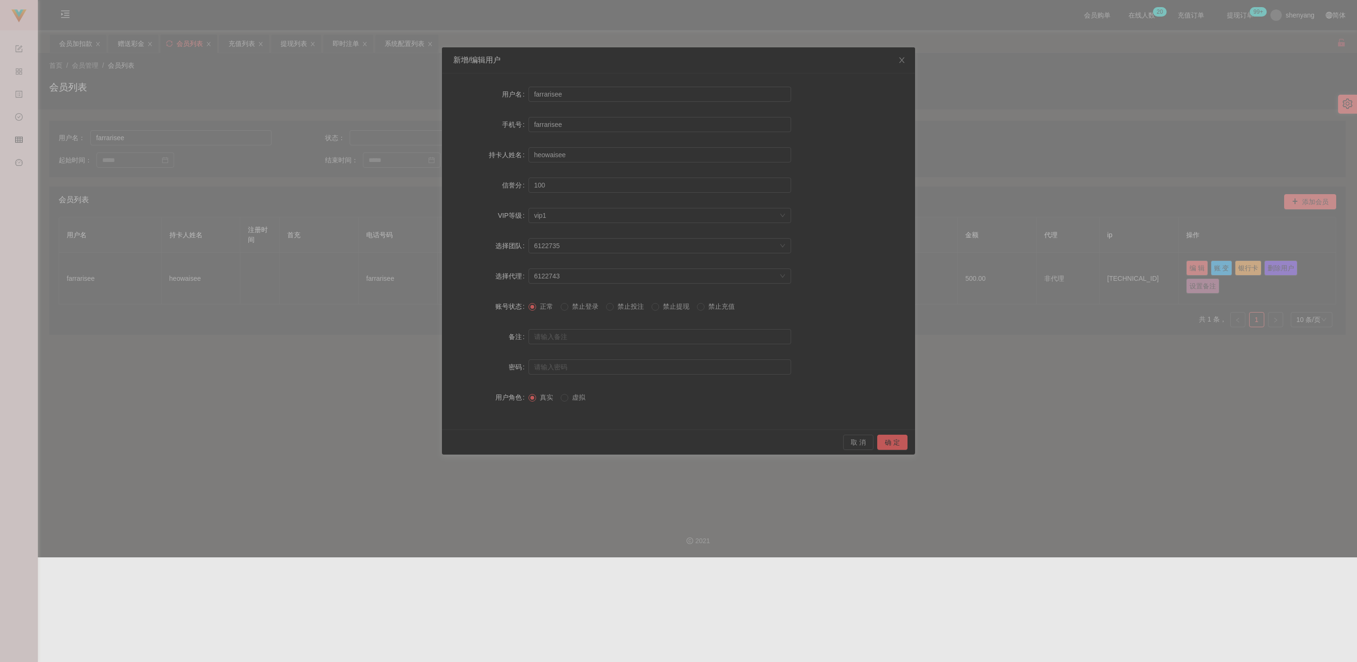
click at [596, 307] on span "禁止提现" at bounding box center [676, 306] width 34 height 8
click at [596, 444] on button "确 定" at bounding box center [892, 441] width 30 height 15
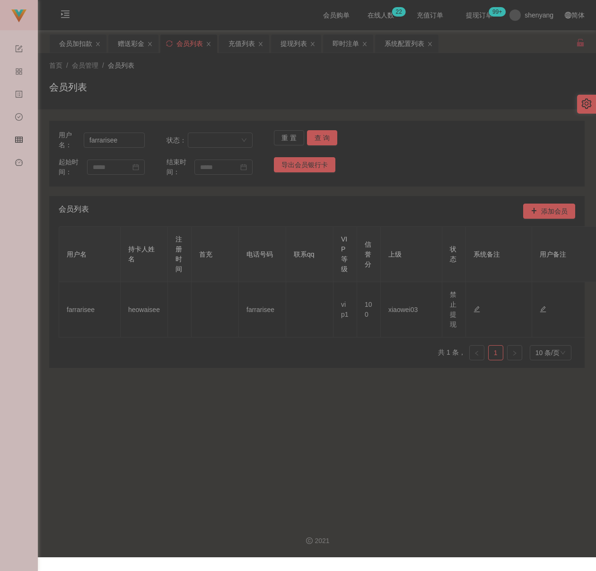
click at [209, 84] on div "会员列表" at bounding box center [317, 91] width 536 height 22
click at [118, 138] on input "farrarisee" at bounding box center [114, 139] width 61 height 15
paste input "Jeffrey888"
type input "Jeffrey888"
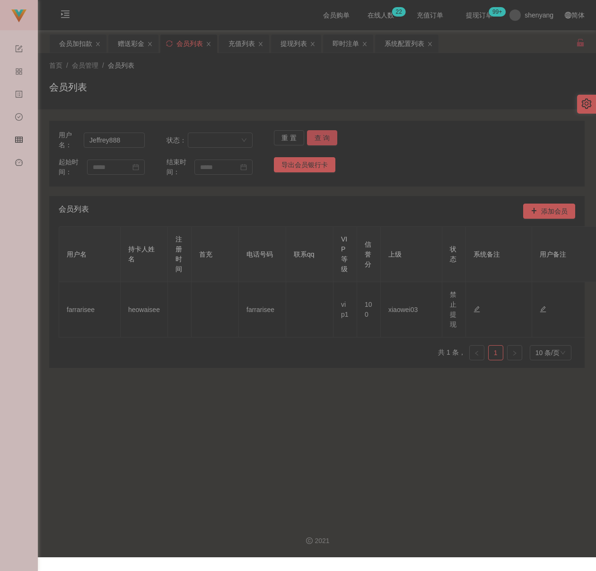
drag, startPoint x: 319, startPoint y: 137, endPoint x: 348, endPoint y: 140, distance: 28.5
click at [319, 137] on button "查 询" at bounding box center [322, 137] width 30 height 15
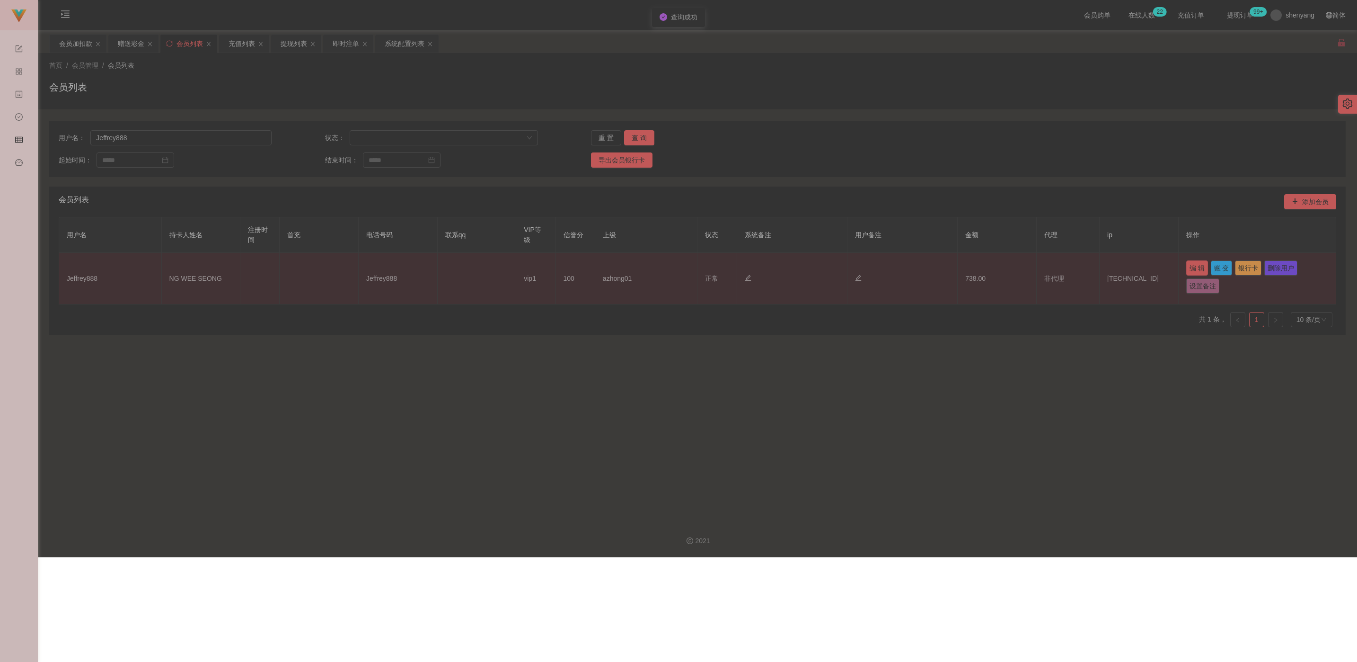
click at [596, 267] on button "编 辑" at bounding box center [1197, 267] width 22 height 15
type input "Jeffrey888"
type input "NG WEE SEONG"
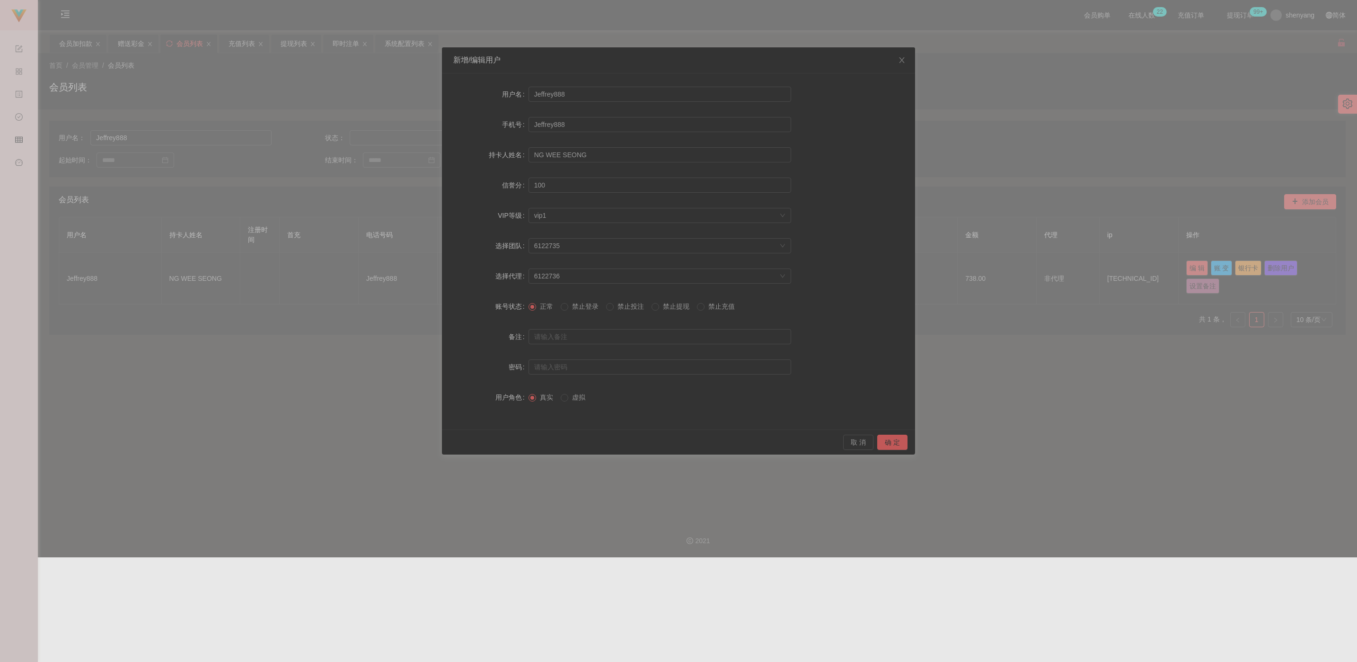
click at [596, 307] on span "禁止提现" at bounding box center [676, 306] width 34 height 8
click at [596, 442] on button "确 定" at bounding box center [892, 441] width 30 height 15
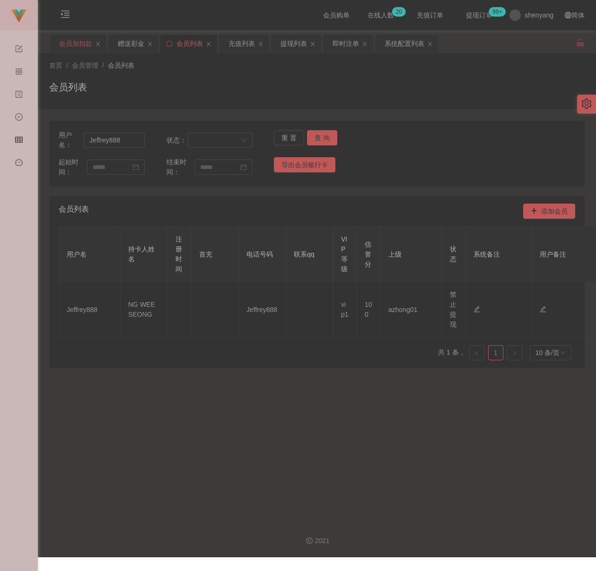
click at [75, 43] on div "会员加扣款" at bounding box center [75, 44] width 33 height 18
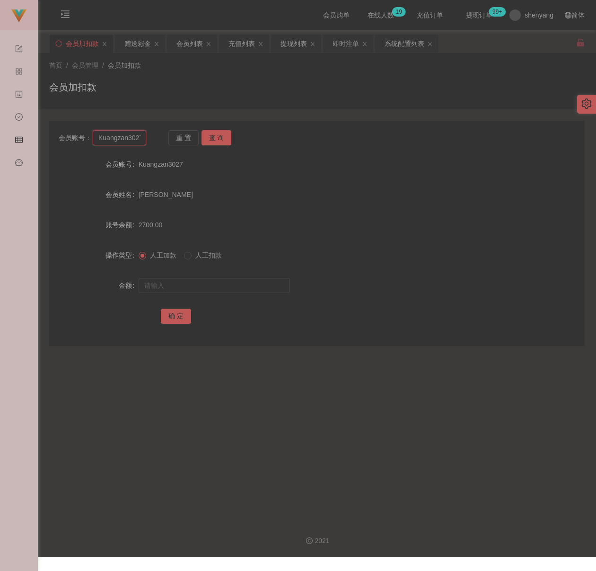
click at [131, 140] on input "Kuangzan3027" at bounding box center [119, 137] width 53 height 15
paste input "Melody423"
type input "Melody423"
click at [216, 132] on button "查 询" at bounding box center [217, 137] width 30 height 15
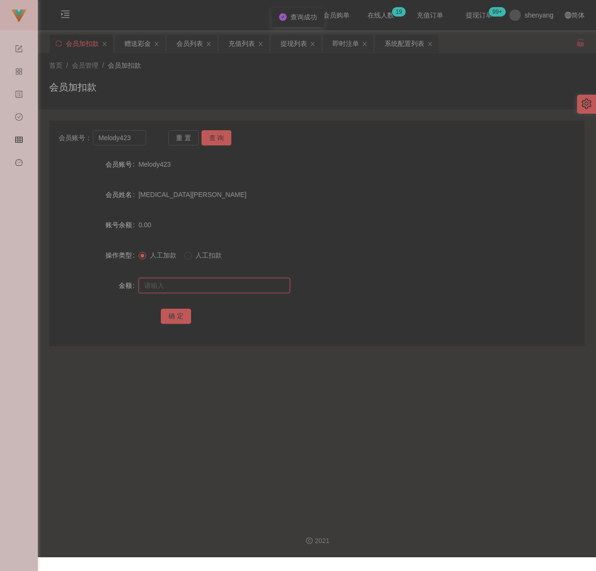
click at [213, 287] on input "text" at bounding box center [214, 285] width 151 height 15
click at [236, 284] on input "text" at bounding box center [214, 285] width 151 height 15
paste input "500"
type input "500"
click at [168, 315] on button "确 定" at bounding box center [176, 316] width 30 height 15
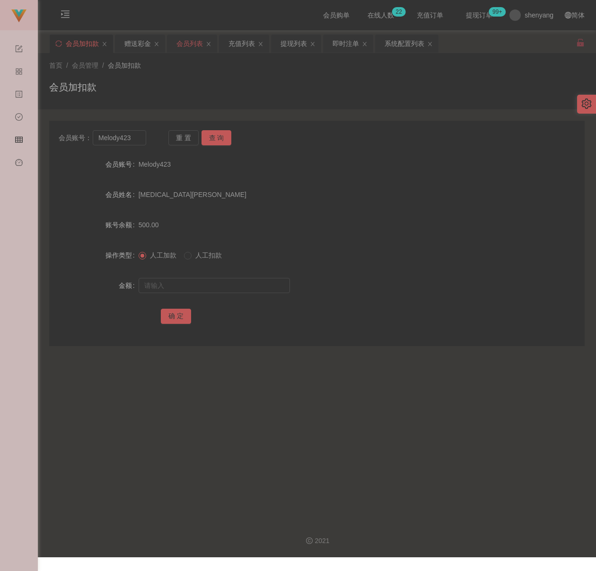
click at [197, 40] on div "会员列表" at bounding box center [190, 44] width 26 height 18
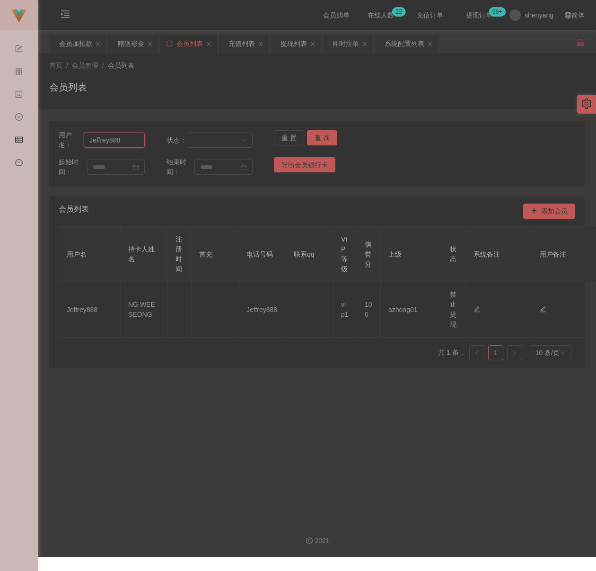
click at [128, 143] on input "Jeffrey888" at bounding box center [114, 139] width 61 height 15
paste input "Melody423"
type input "Melody423"
drag, startPoint x: 309, startPoint y: 138, endPoint x: 325, endPoint y: 141, distance: 16.9
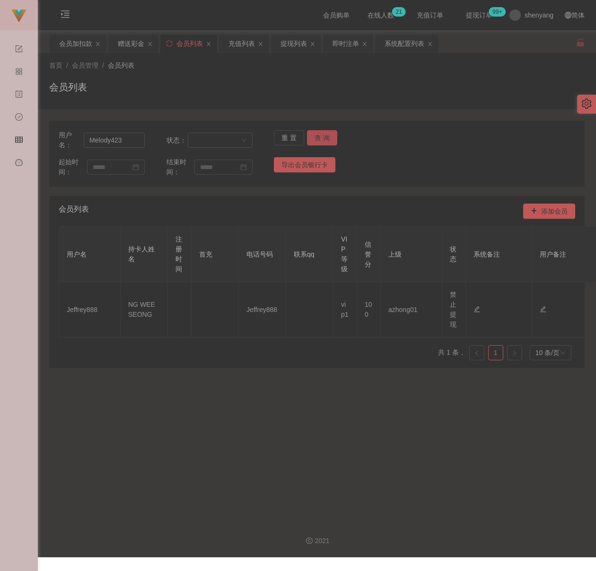
click at [309, 138] on button "查 询" at bounding box center [322, 137] width 30 height 15
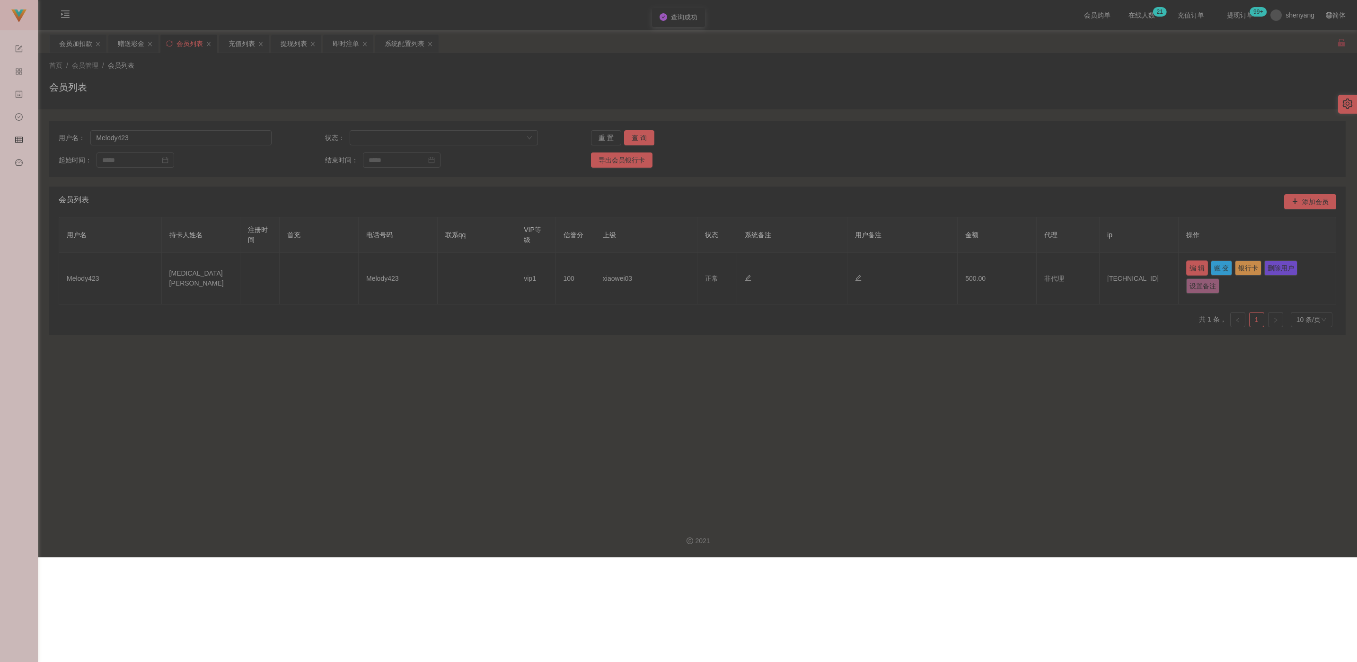
click at [596, 267] on button "编 辑" at bounding box center [1197, 267] width 22 height 15
type input "Melody423"
type input "[MEDICAL_DATA][PERSON_NAME]"
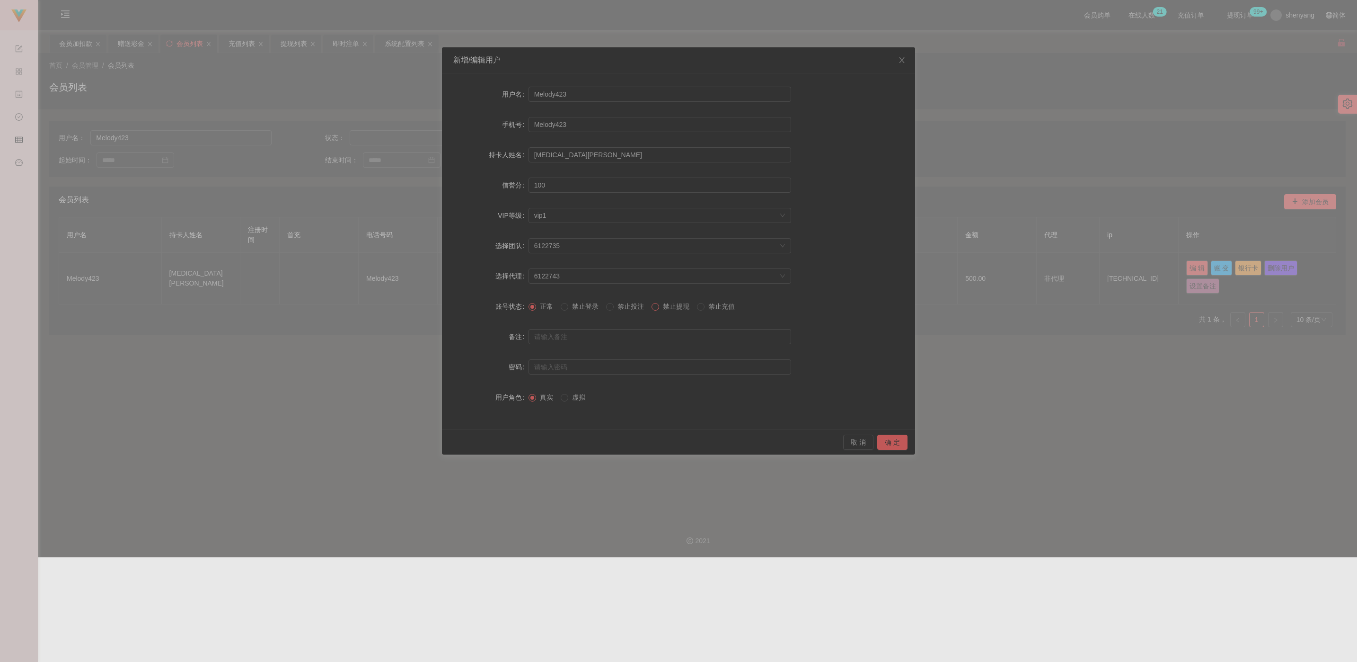
click at [596, 308] on span at bounding box center [656, 307] width 8 height 8
click at [596, 443] on button "确 定" at bounding box center [892, 441] width 30 height 15
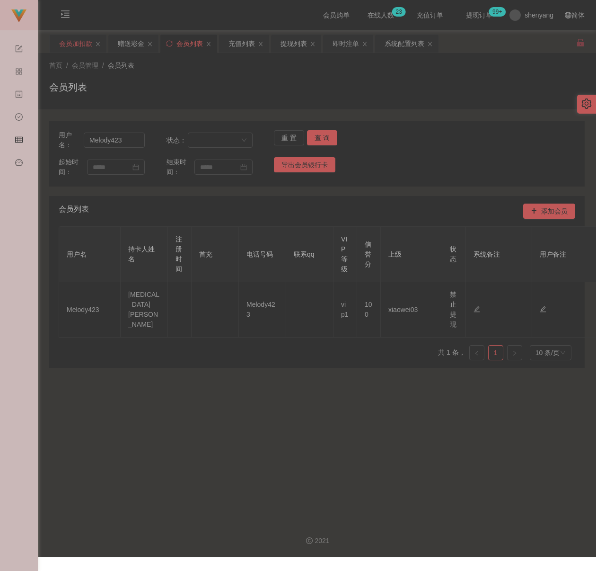
click at [68, 44] on div "会员加扣款" at bounding box center [75, 44] width 33 height 18
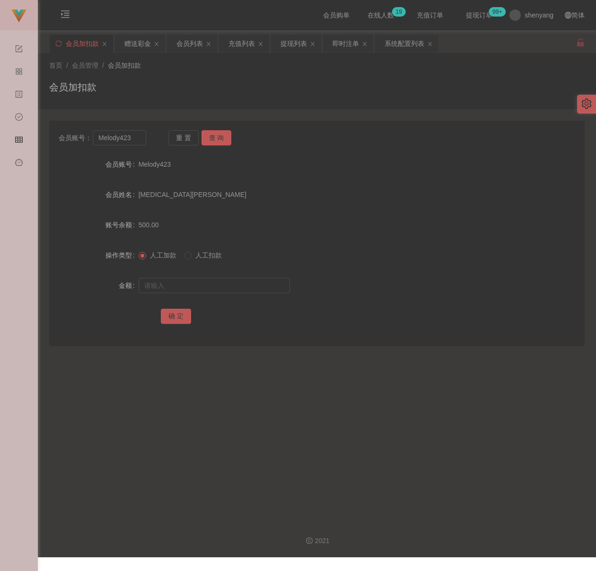
click at [238, 72] on div "首页 / 会员管理 / 会员加扣款 / 会员加扣款" at bounding box center [317, 81] width 536 height 41
click at [132, 134] on input "Melody423" at bounding box center [119, 137] width 53 height 15
paste input "Celinekock"
type input "Celinekock"
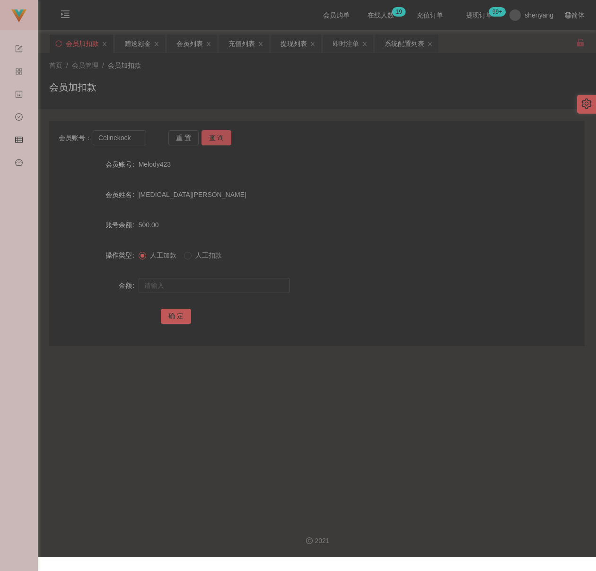
click at [212, 135] on button "查 询" at bounding box center [217, 137] width 30 height 15
click at [204, 277] on div at bounding box center [295, 285] width 312 height 19
click at [206, 281] on input "text" at bounding box center [214, 285] width 151 height 15
click at [219, 286] on input "text" at bounding box center [214, 285] width 151 height 15
paste input "500"
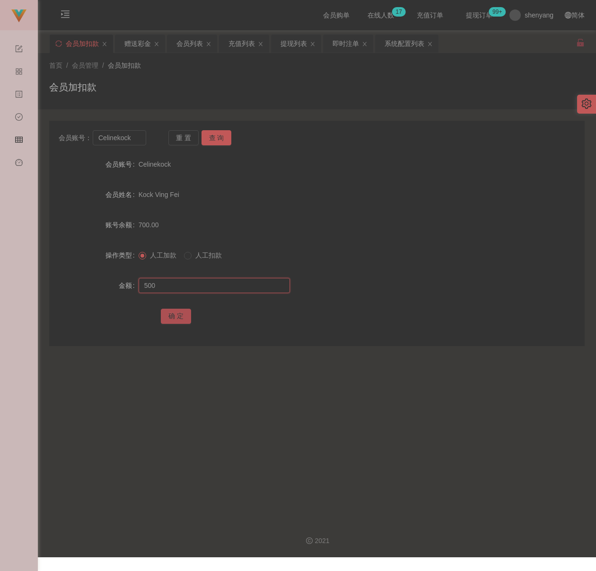
type input "500"
click at [177, 315] on button "确 定" at bounding box center [176, 316] width 30 height 15
click at [213, 80] on div "会员加扣款" at bounding box center [317, 91] width 536 height 22
click at [141, 138] on input "Celinekock" at bounding box center [119, 137] width 53 height 15
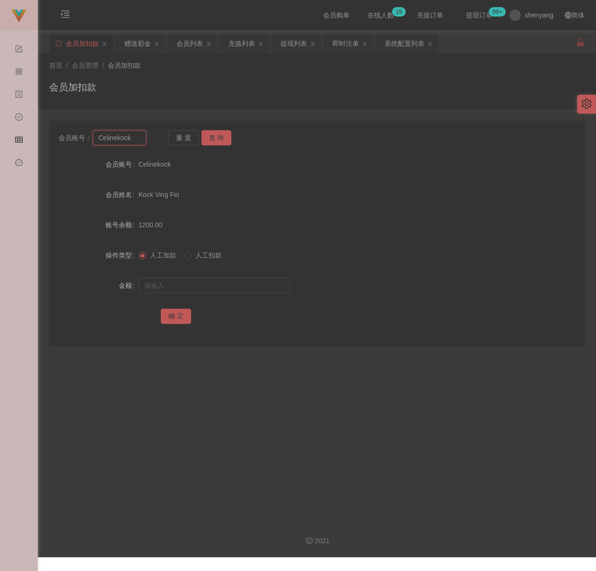
paste input "farrarisee"
type input "farrarisee"
drag, startPoint x: 211, startPoint y: 138, endPoint x: 214, endPoint y: 150, distance: 12.4
click at [211, 138] on button "查 询" at bounding box center [217, 137] width 30 height 15
click at [218, 282] on input "text" at bounding box center [214, 285] width 151 height 15
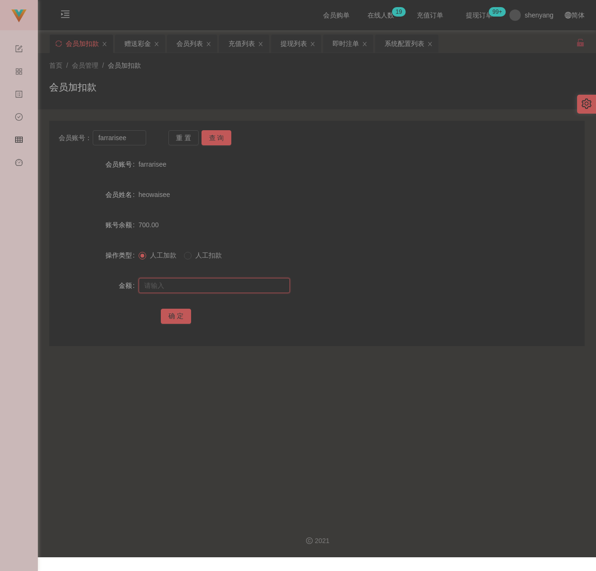
click at [262, 283] on input "text" at bounding box center [214, 285] width 151 height 15
paste input "2000"
type input "2000"
click at [169, 319] on button "确 定" at bounding box center [176, 316] width 30 height 15
click at [219, 79] on div "首页 / 会员管理 / 会员加扣款 / 会员加扣款" at bounding box center [317, 81] width 536 height 41
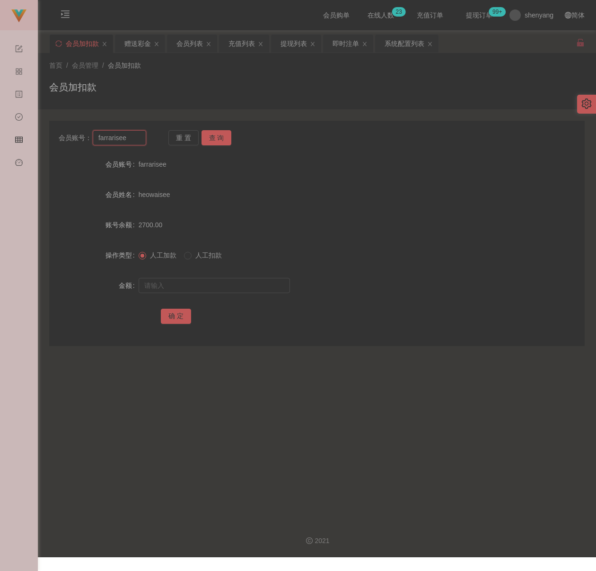
click at [130, 138] on input "farrarisee" at bounding box center [119, 137] width 53 height 15
paste input "christywong5140"
type input "christywong5140"
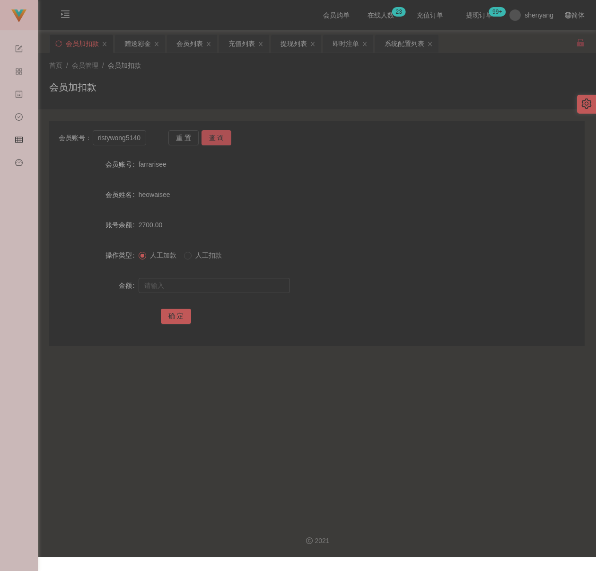
drag, startPoint x: 212, startPoint y: 133, endPoint x: 212, endPoint y: 138, distance: 4.8
click at [212, 133] on button "查 询" at bounding box center [217, 137] width 30 height 15
drag, startPoint x: 202, startPoint y: 281, endPoint x: 213, endPoint y: 285, distance: 12.1
click at [202, 281] on input "text" at bounding box center [214, 285] width 151 height 15
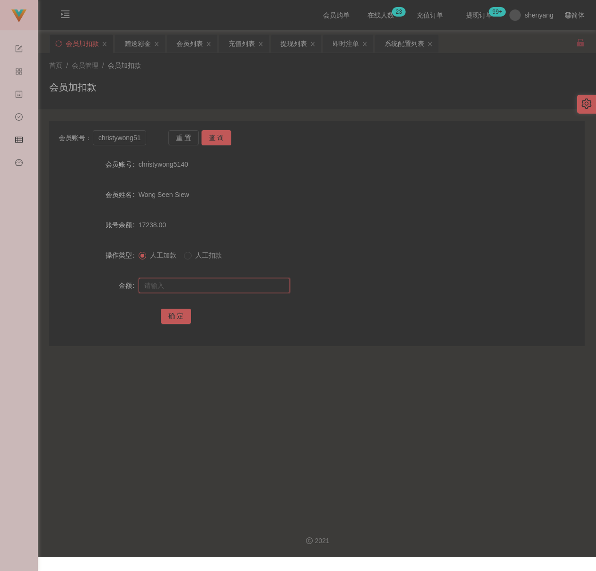
click at [251, 290] on input "text" at bounding box center [214, 285] width 151 height 15
paste input "25000"
type input "25000"
click at [179, 315] on button "确 定" at bounding box center [176, 316] width 30 height 15
